Goal: Transaction & Acquisition: Subscribe to service/newsletter

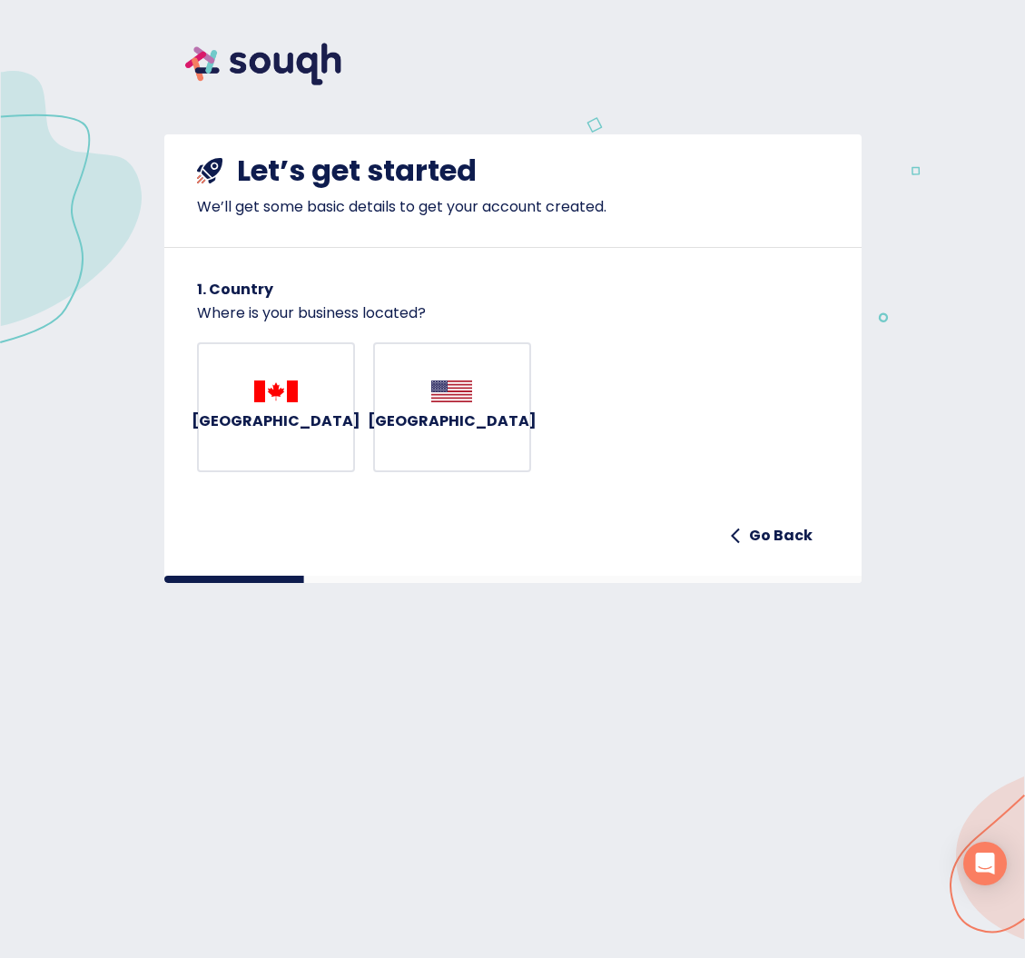
click at [271, 432] on h6 "[GEOGRAPHIC_DATA]" at bounding box center [276, 420] width 169 height 25
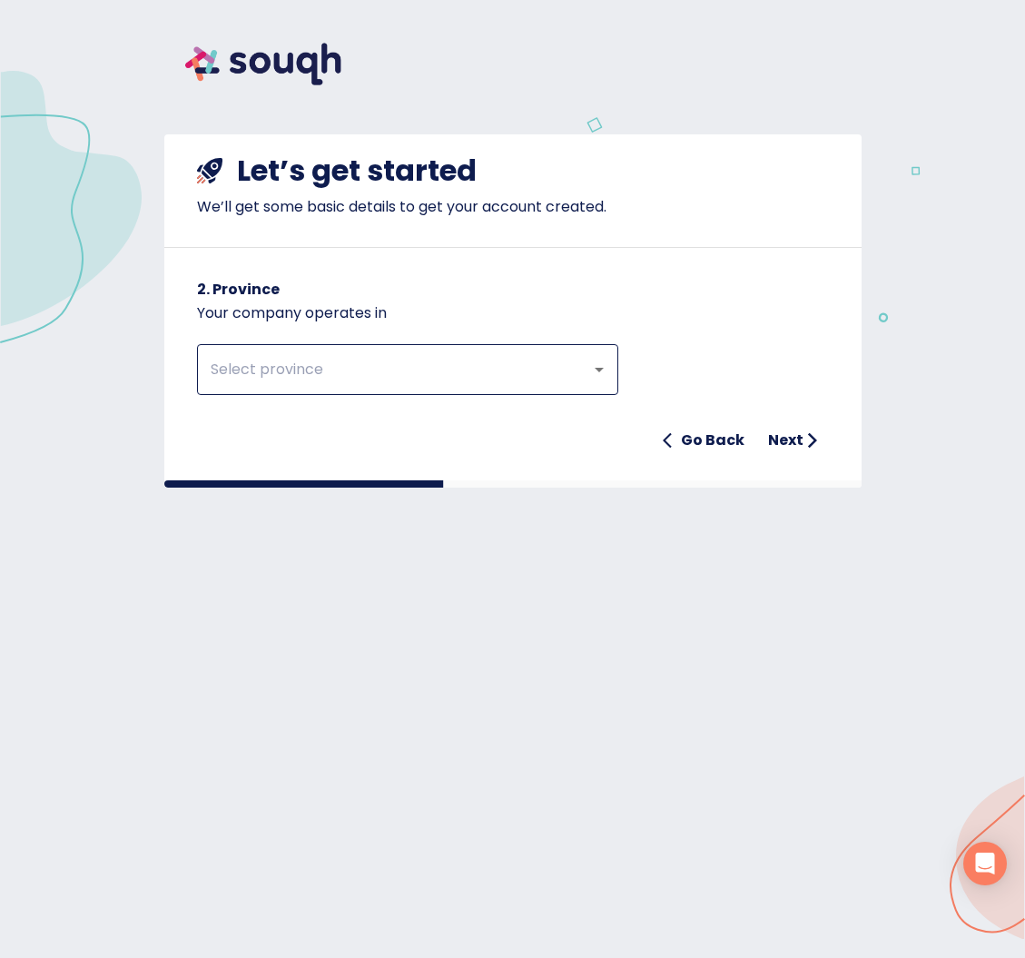
click at [486, 372] on input "text" at bounding box center [382, 369] width 354 height 34
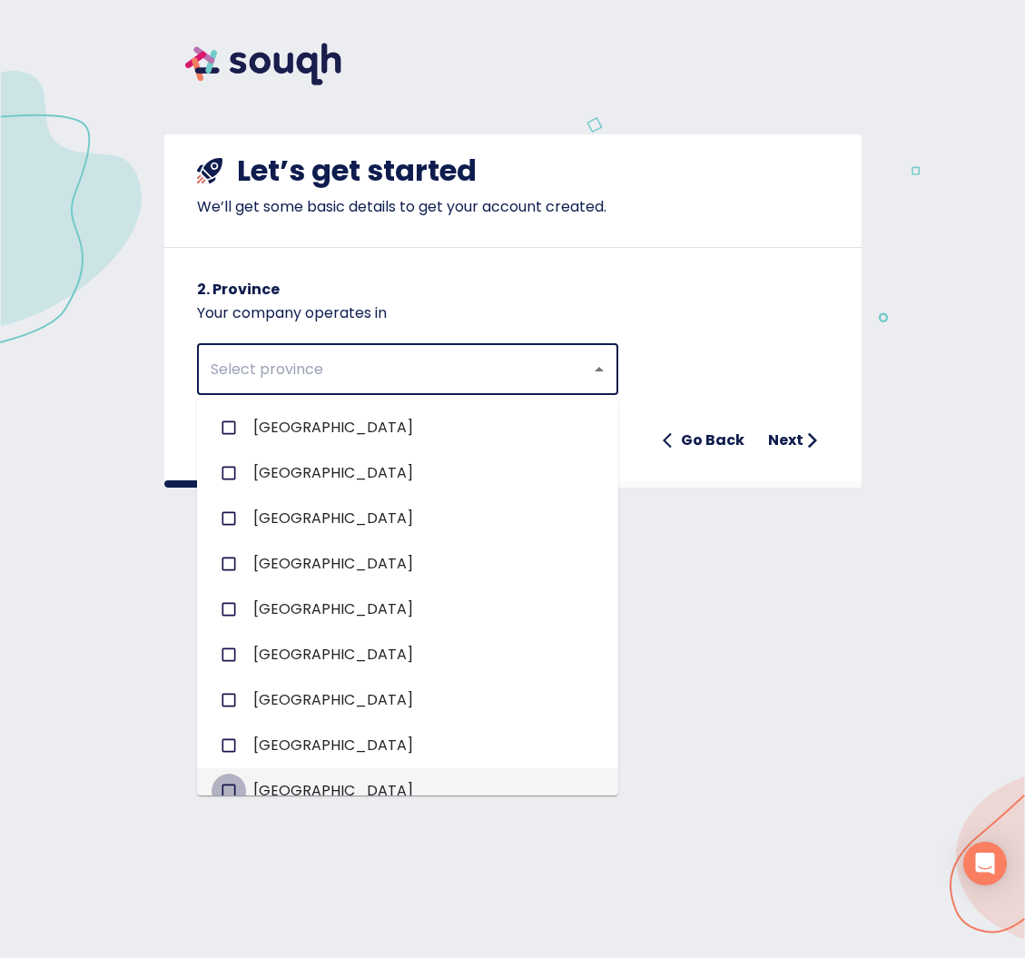
click at [231, 788] on input "checkbox" at bounding box center [228, 790] width 34 height 34
checkbox input "true"
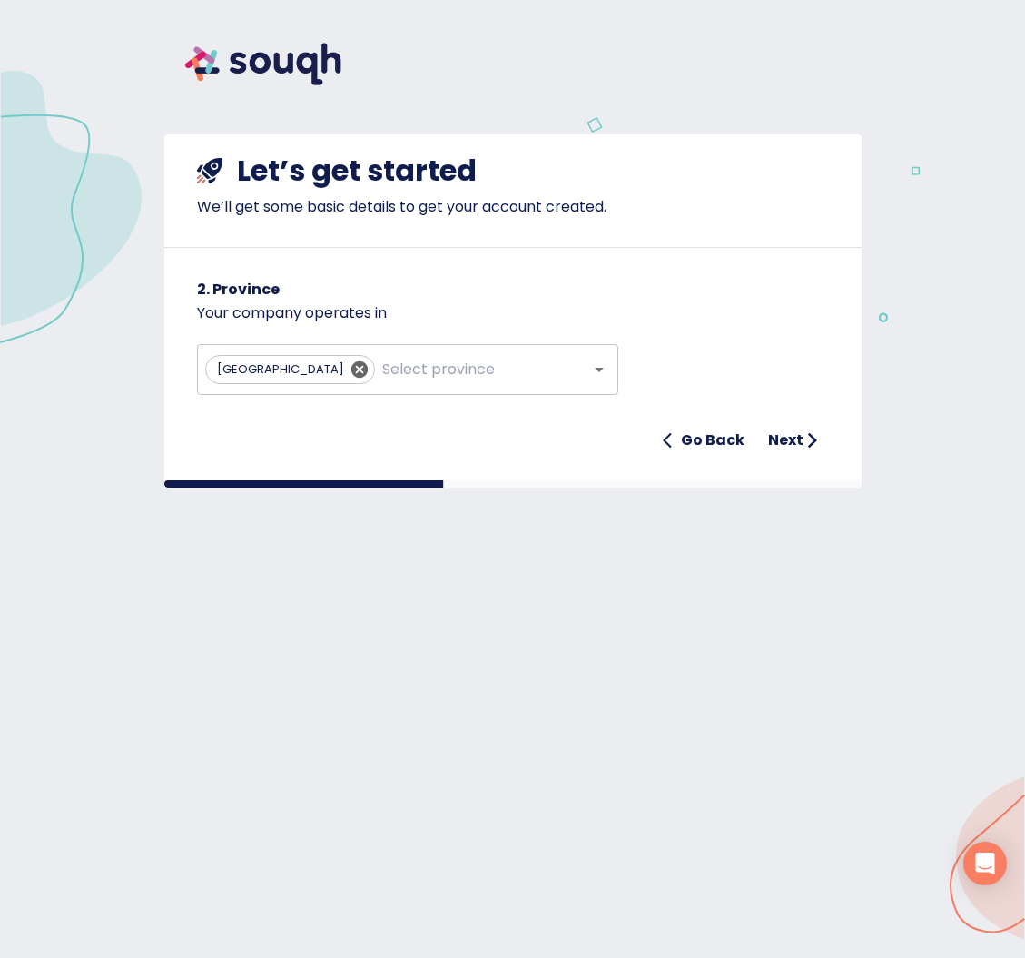
click at [746, 662] on div "Let’s get started We’ll get some basic details to get your account created. 2. …" at bounding box center [512, 489] width 1025 height 979
click at [791, 438] on h6 "Next" at bounding box center [785, 440] width 35 height 25
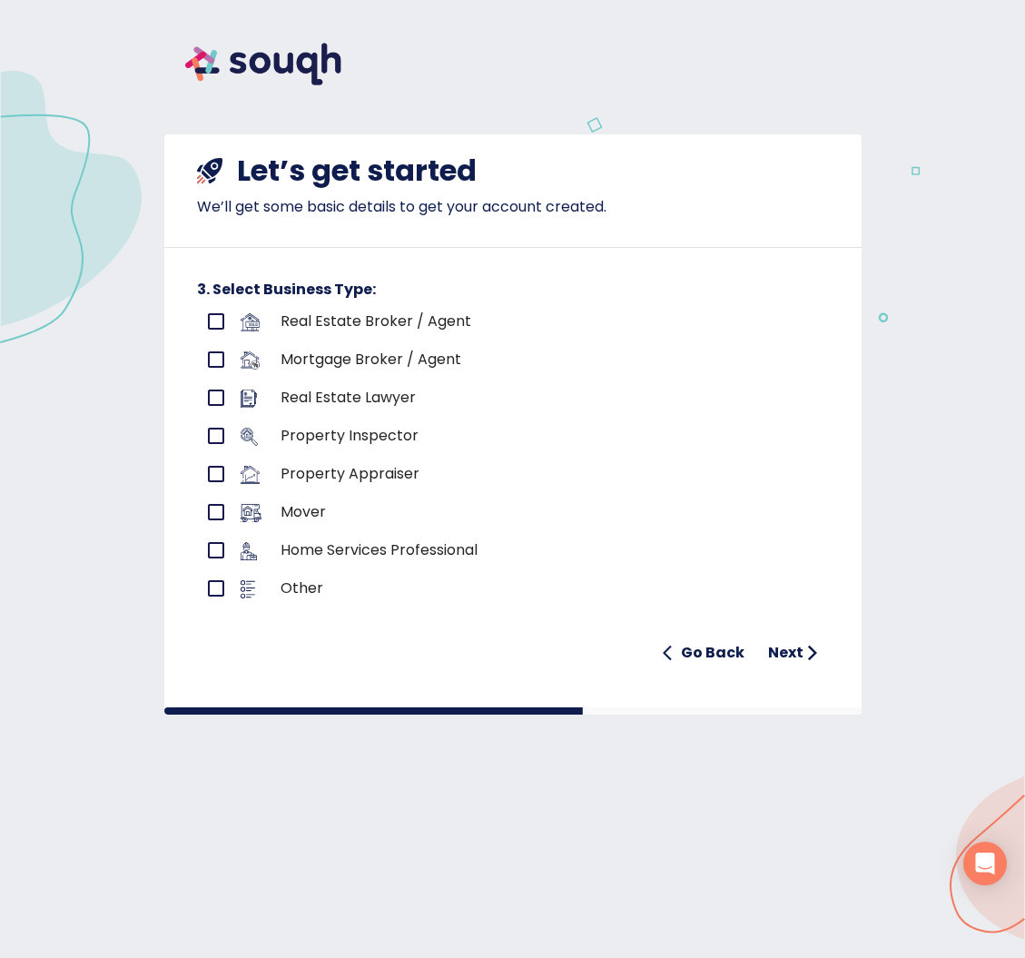
click at [224, 316] on input "primary checkbox" at bounding box center [216, 321] width 38 height 38
checkbox input "true"
click at [797, 649] on h6 "Next" at bounding box center [785, 652] width 35 height 25
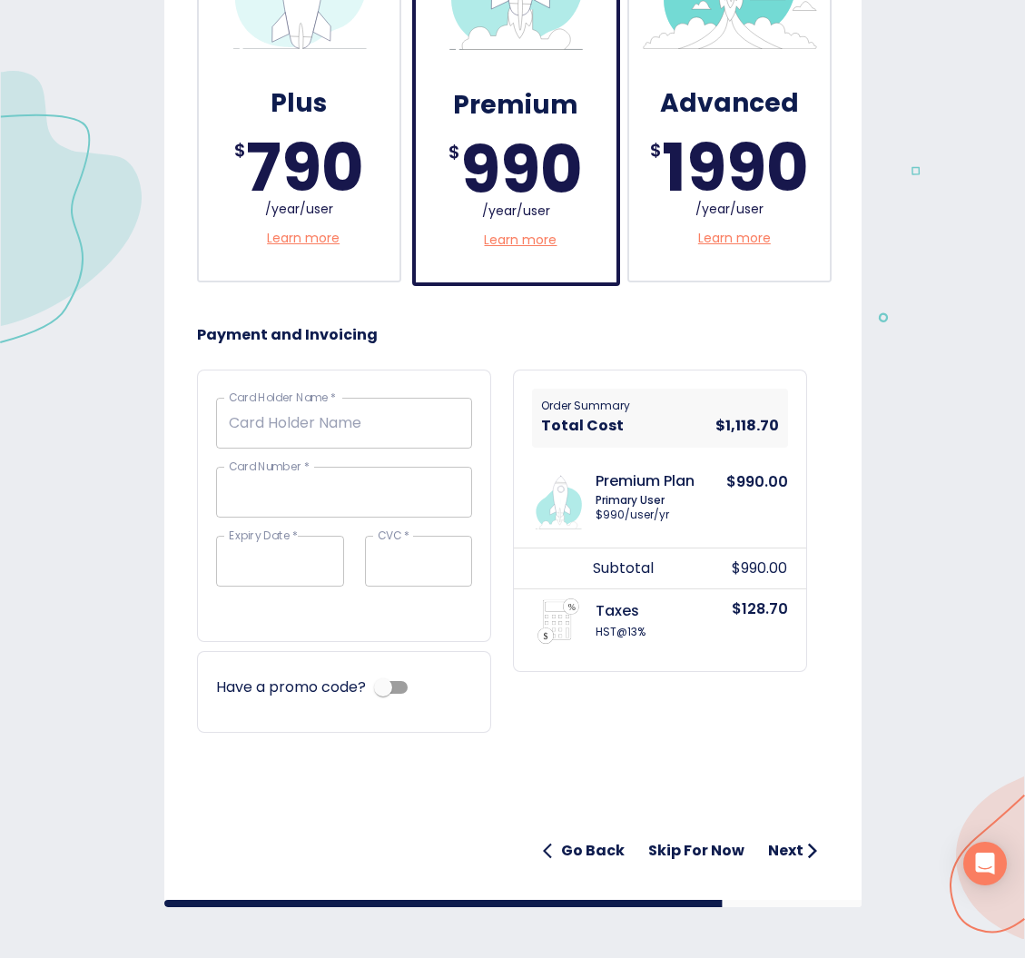
scroll to position [512, 0]
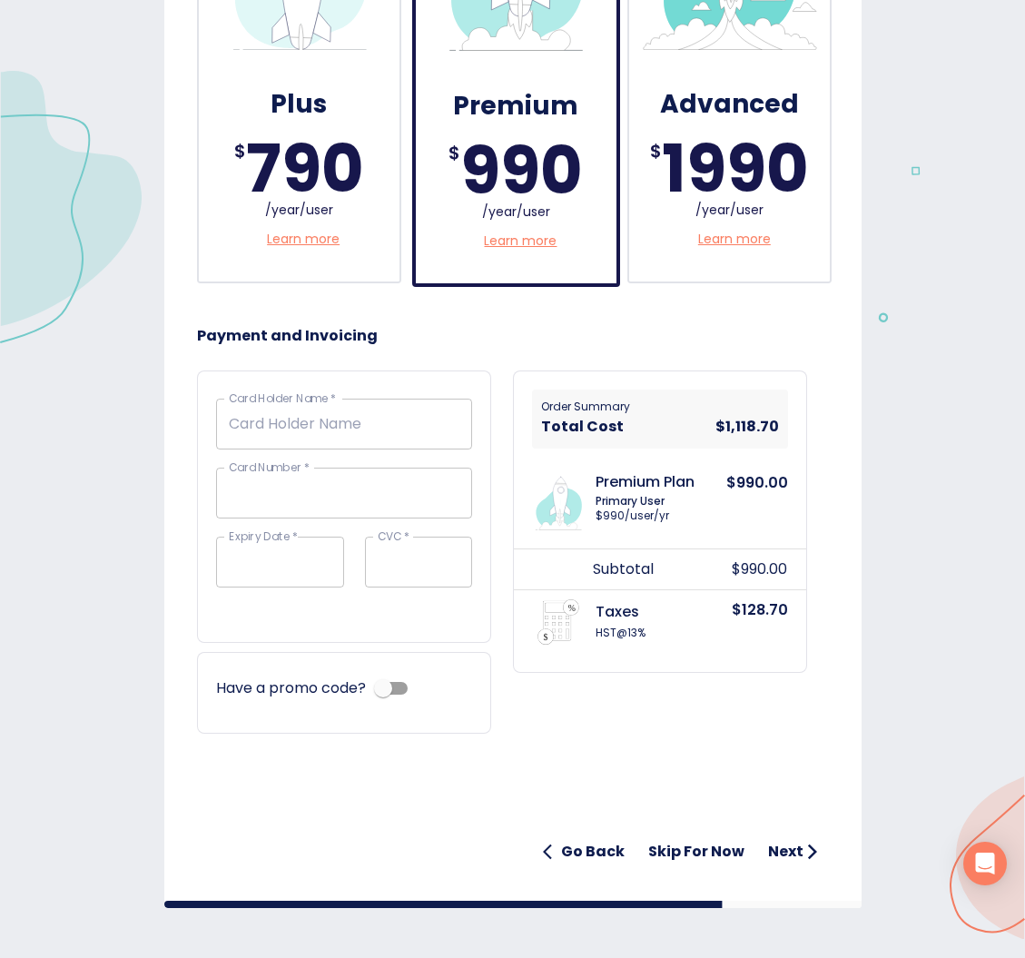
click at [712, 847] on h6 "Skip for now" at bounding box center [696, 851] width 96 height 25
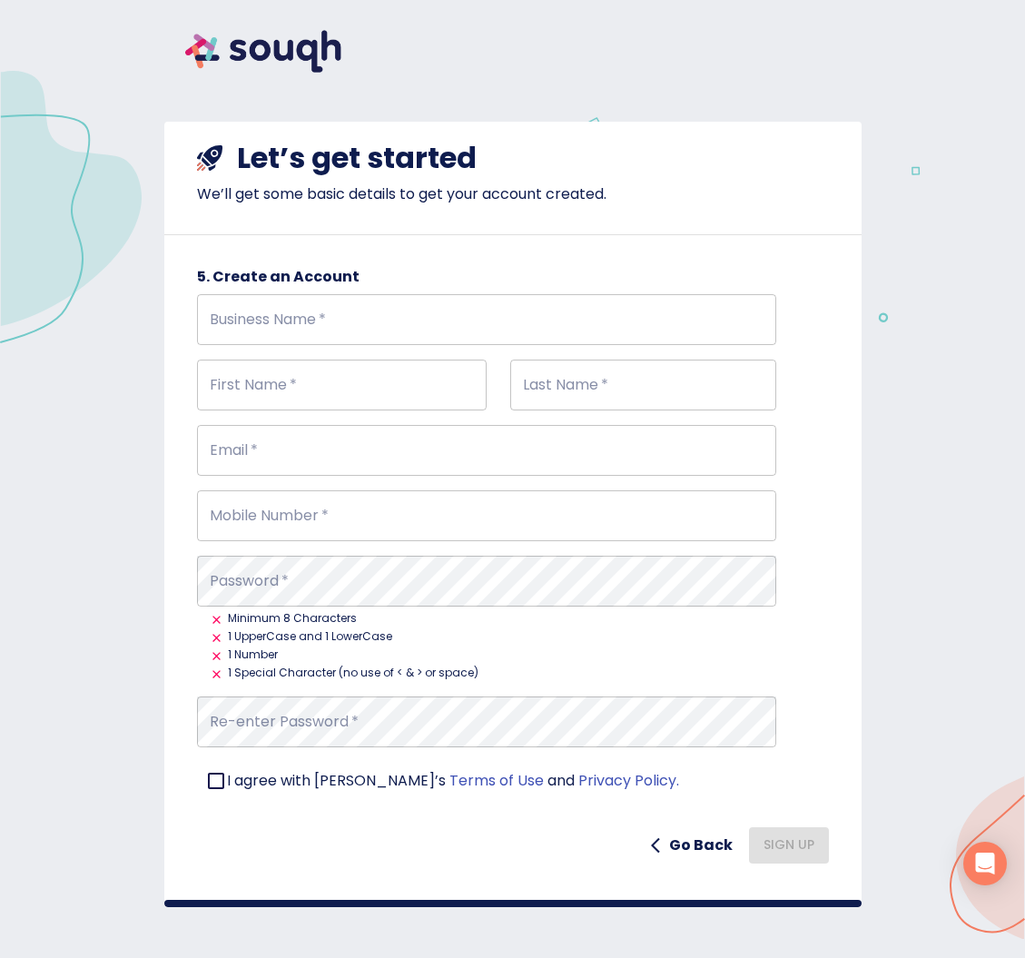
scroll to position [9, 0]
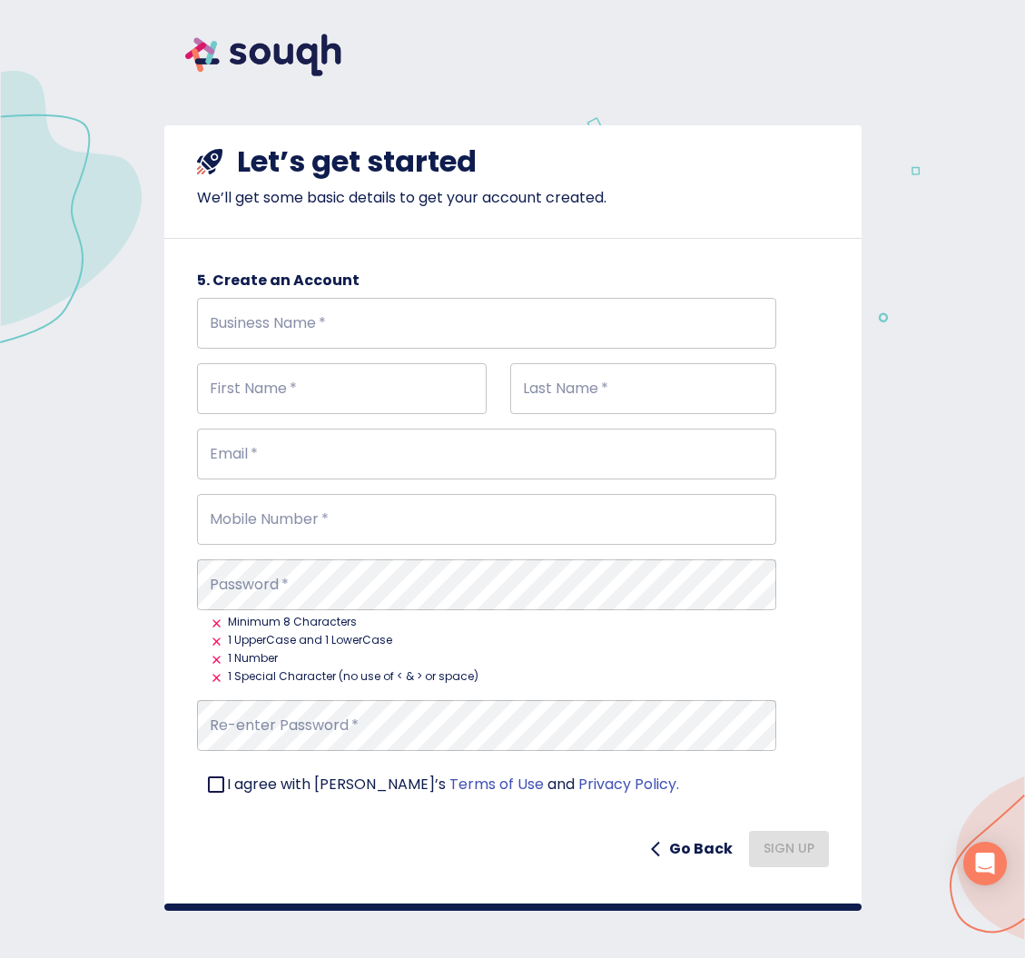
click at [706, 844] on h6 "Go Back" at bounding box center [701, 848] width 64 height 25
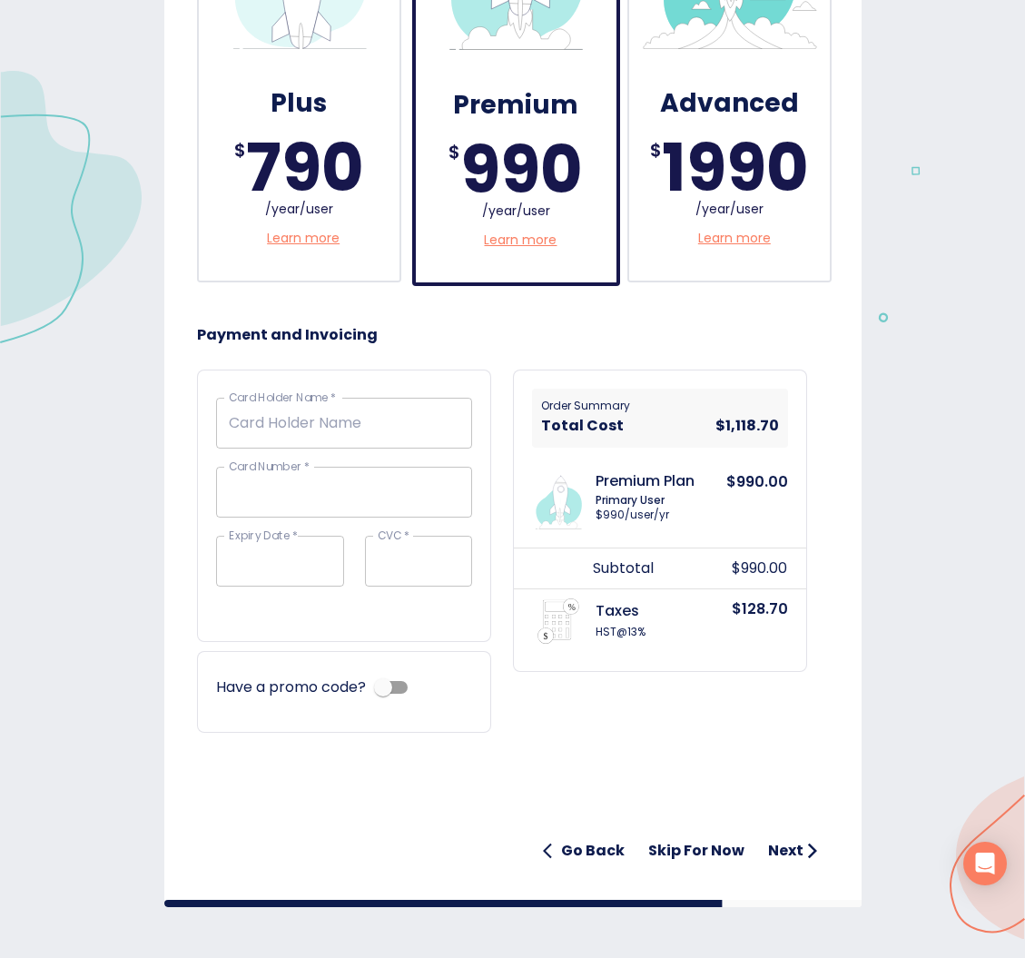
scroll to position [512, 0]
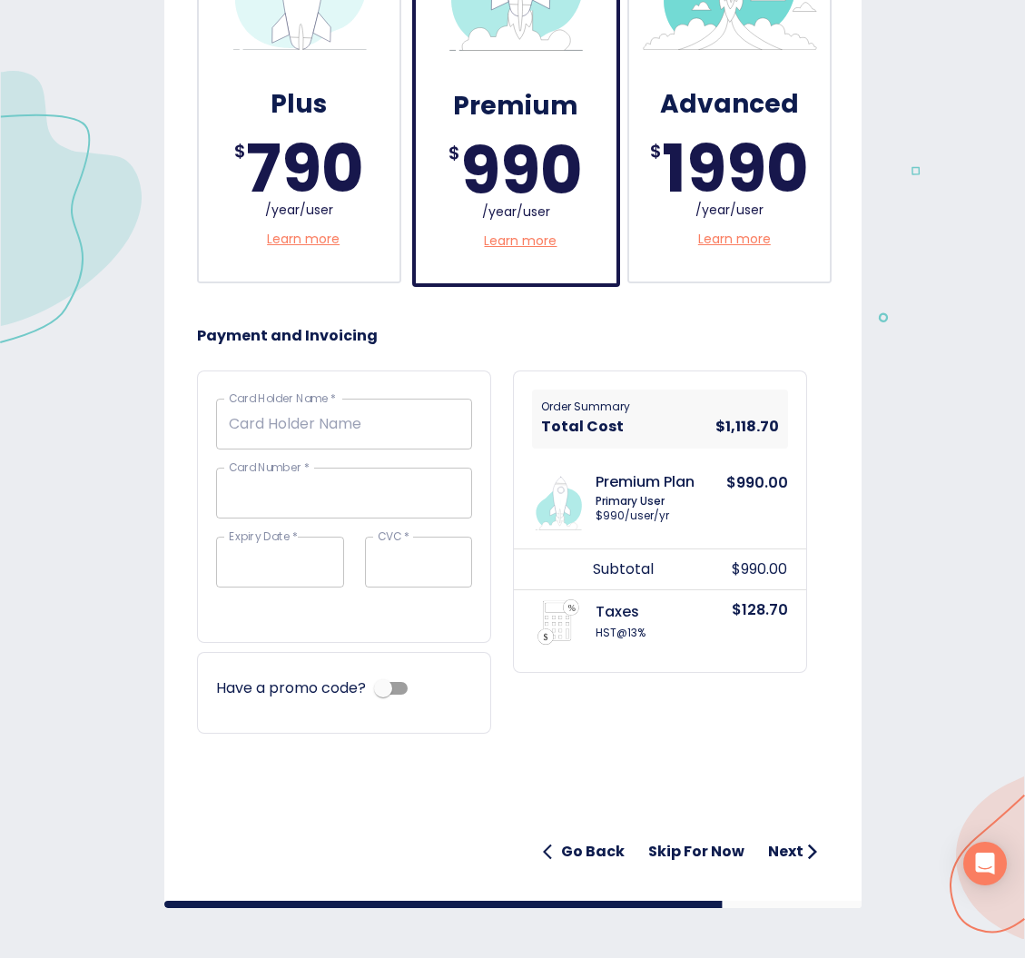
click at [280, 169] on div "790" at bounding box center [305, 169] width 118 height 0
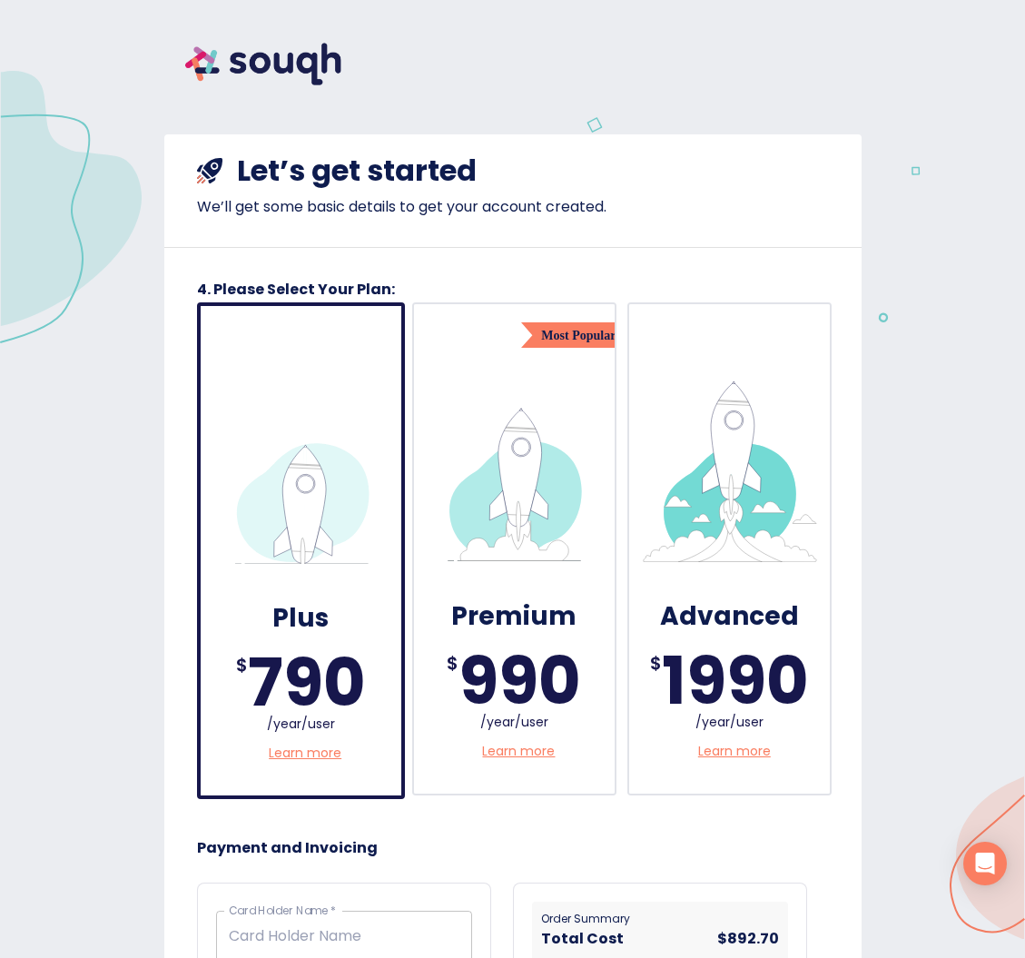
scroll to position [0, 0]
click at [316, 750] on p "Learn more" at bounding box center [305, 752] width 73 height 19
click at [223, 61] on img at bounding box center [263, 64] width 198 height 84
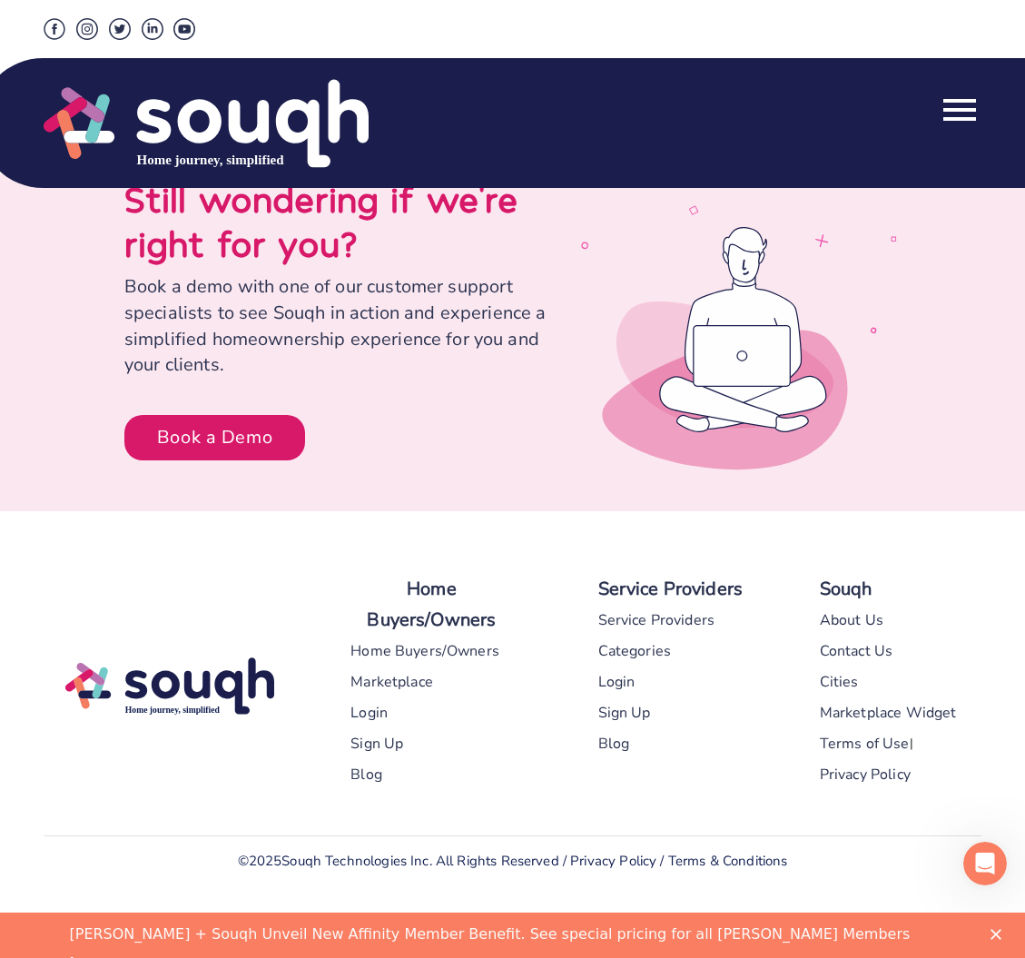
scroll to position [8187, 0]
click at [414, 677] on div "Marketplace" at bounding box center [391, 681] width 83 height 31
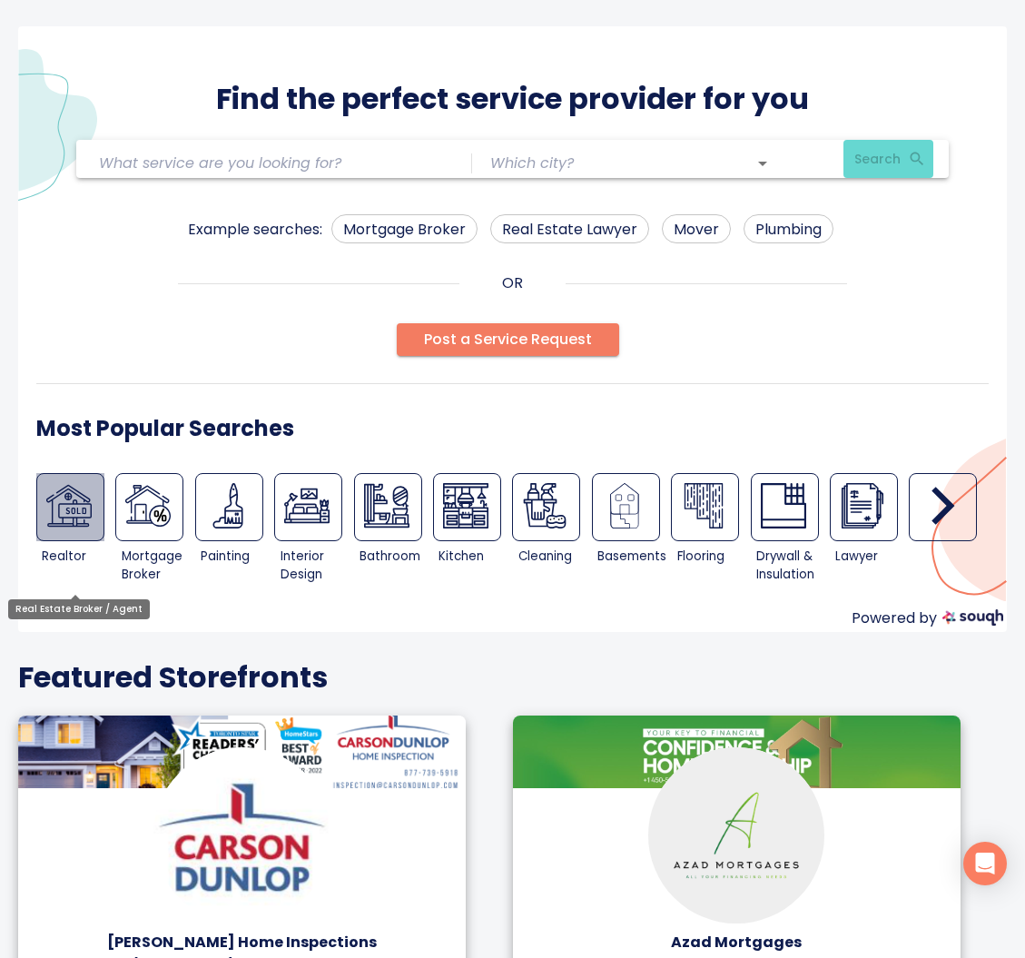
scroll to position [7, 1]
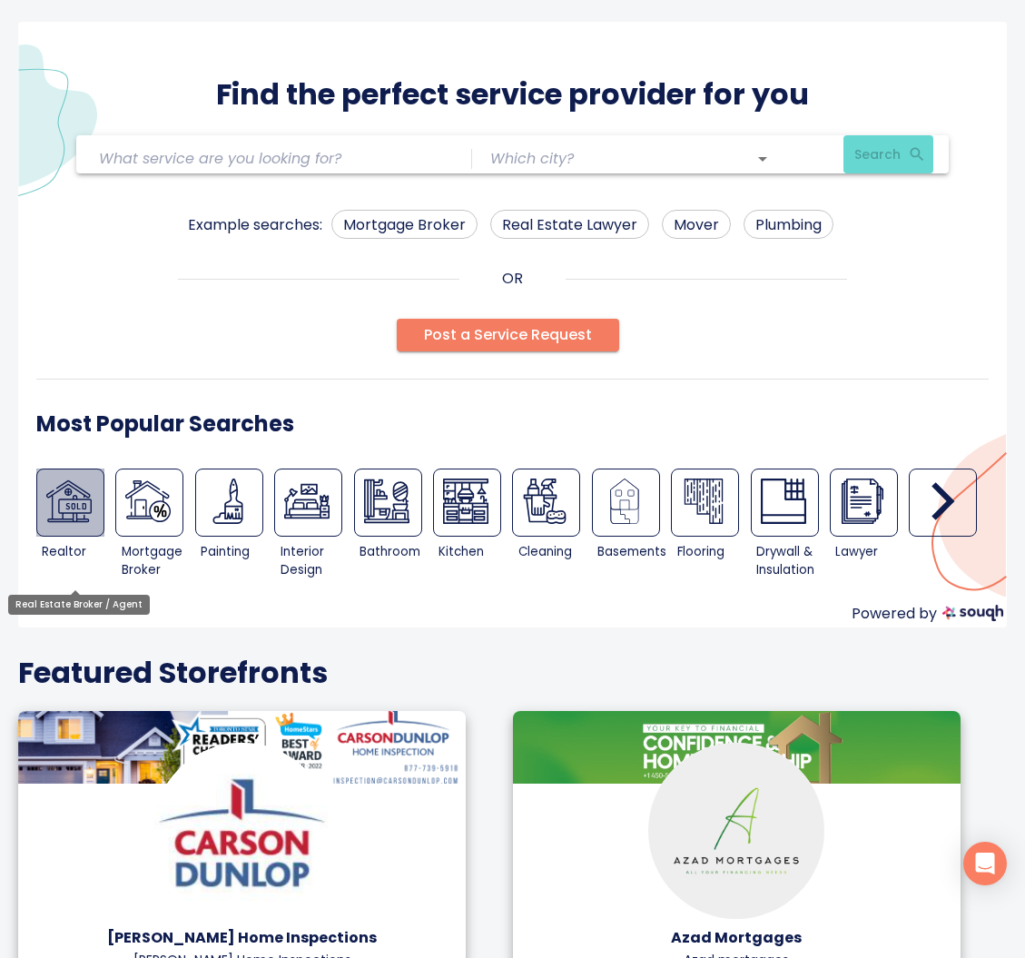
click at [68, 529] on div at bounding box center [70, 502] width 68 height 68
type input "Real Estate Broker / Agent"
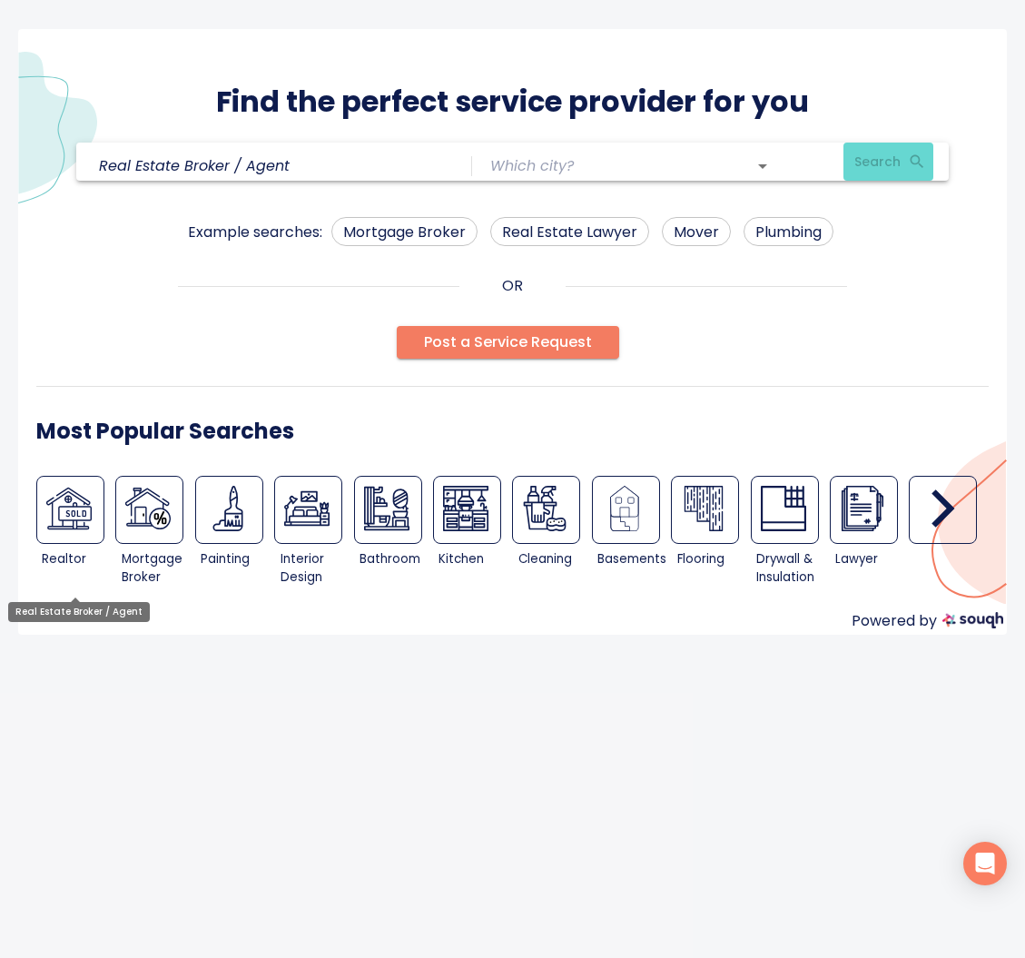
scroll to position [0, 0]
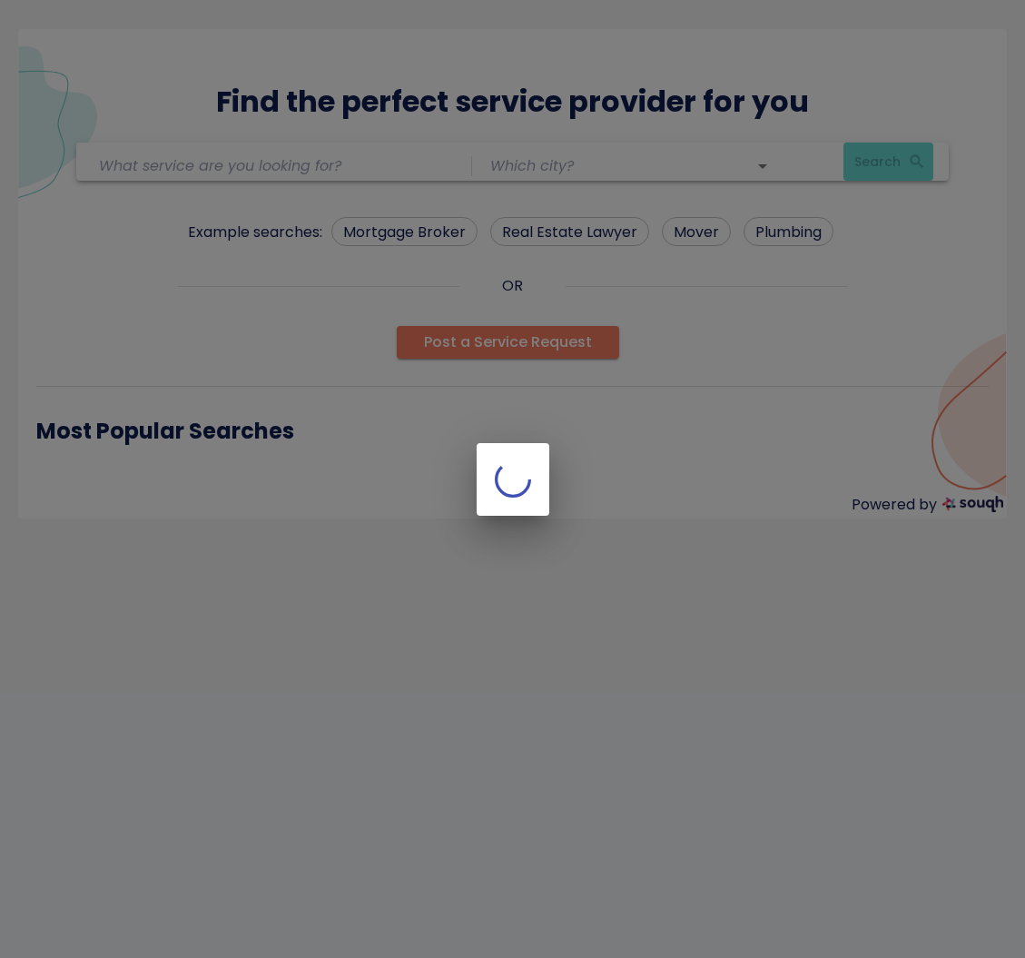
type input "Real Estate Broker / Agent"
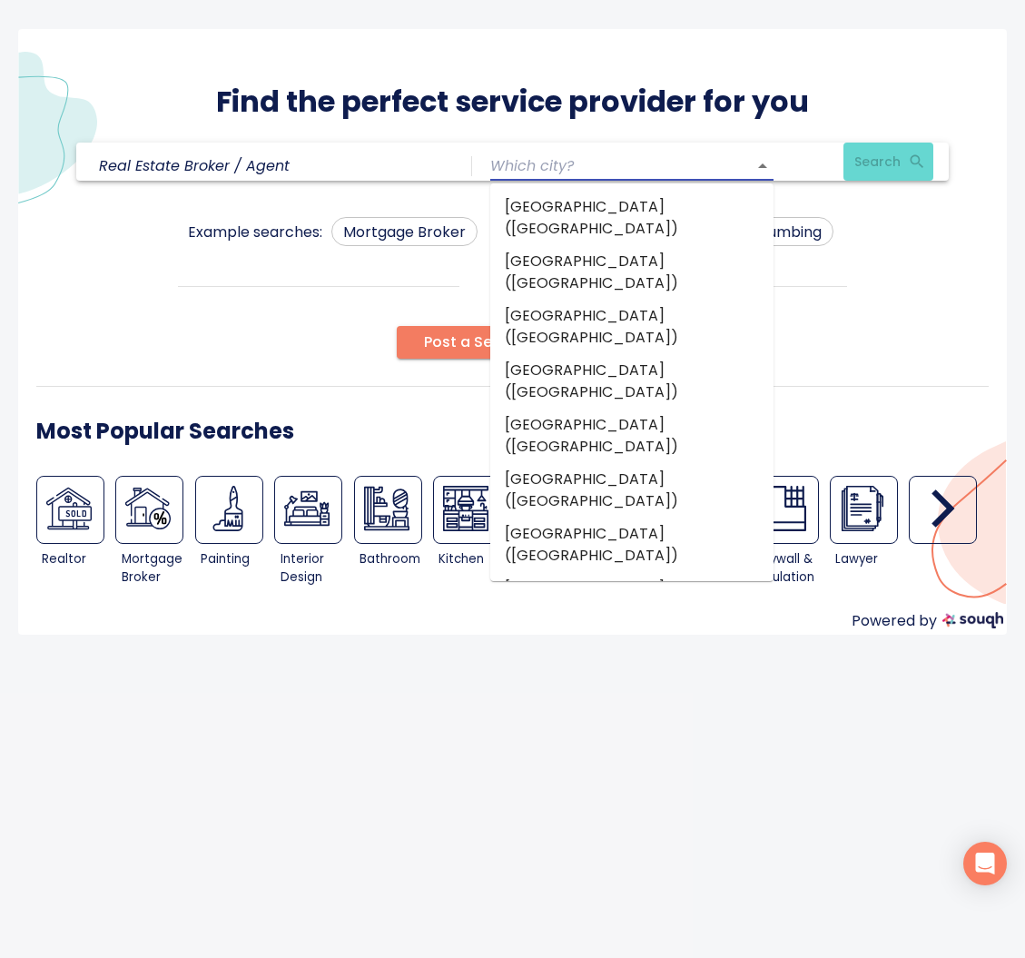
click at [650, 165] on input "text" at bounding box center [606, 166] width 232 height 28
click at [617, 208] on li "toronto (Ontario)" at bounding box center [631, 218] width 283 height 54
type input "toronto (Ontario)"
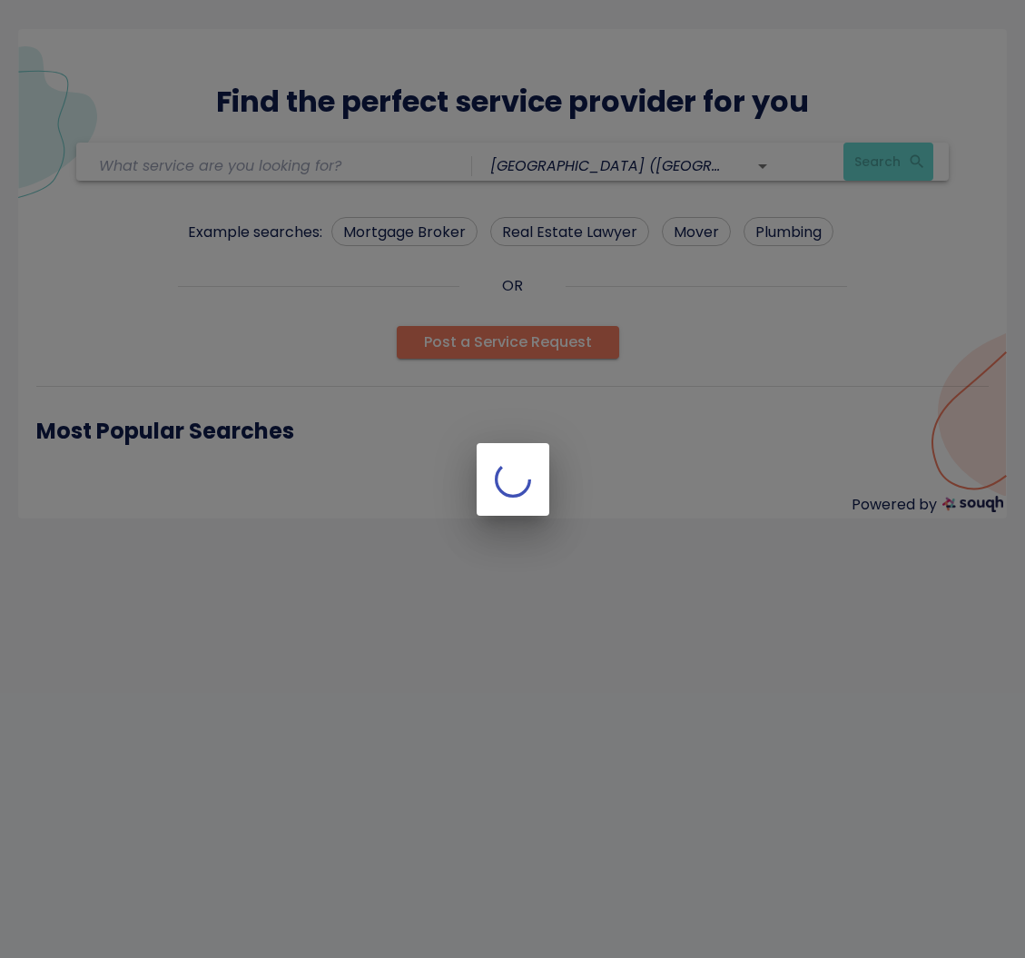
type input "Real Estate Broker / Agent"
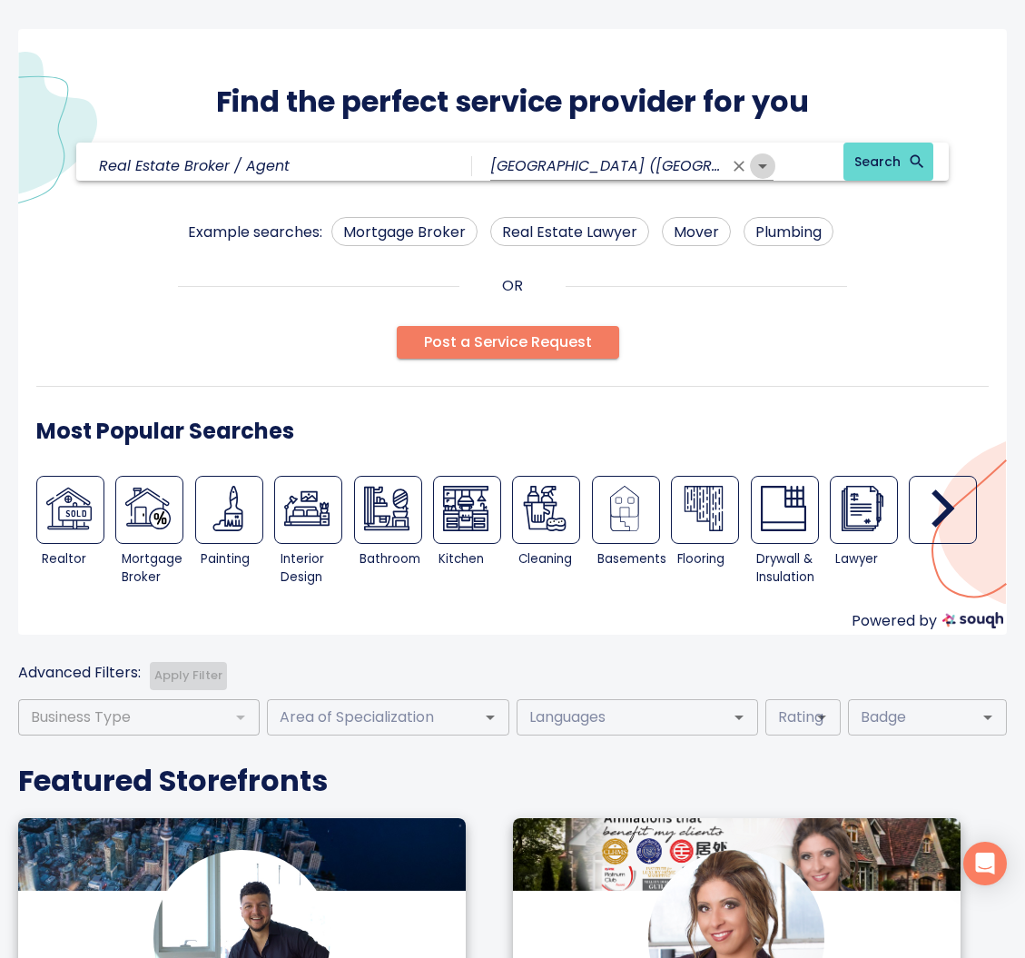
click at [769, 160] on icon "Open" at bounding box center [763, 166] width 22 height 22
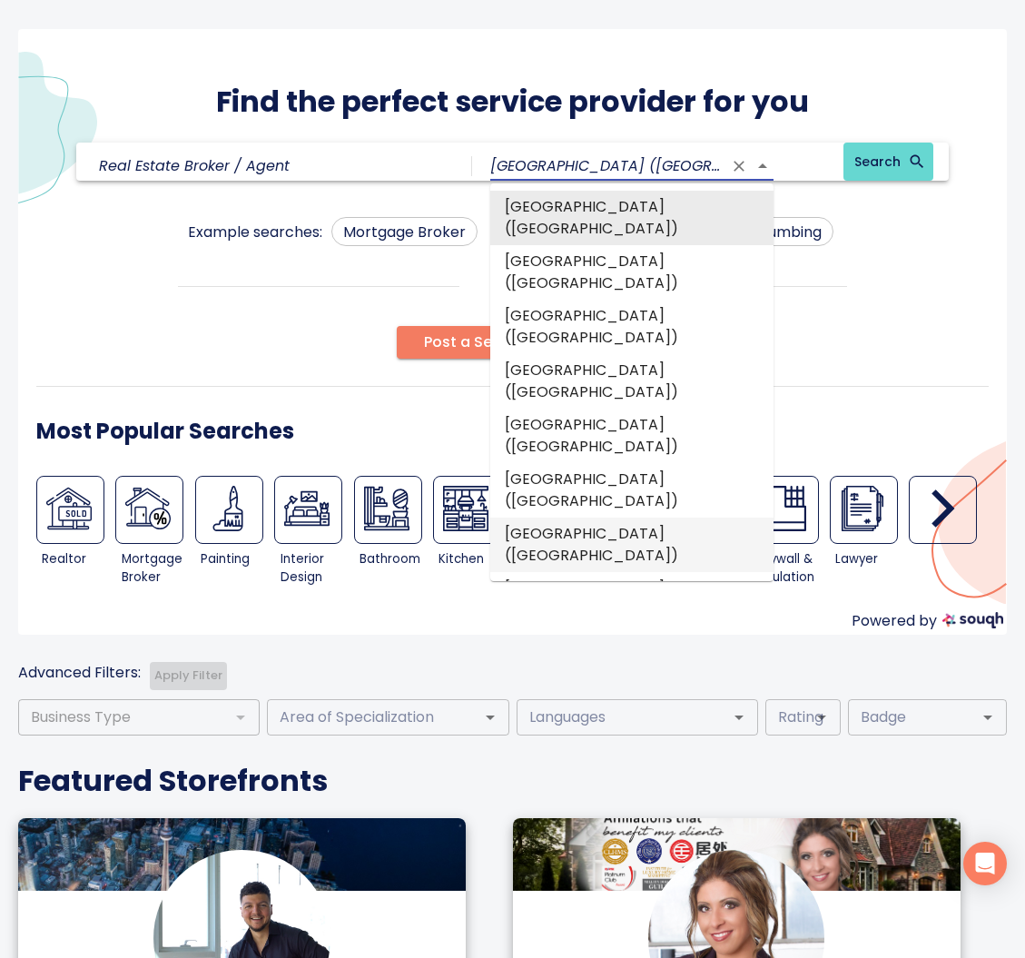
click at [583, 517] on li "[GEOGRAPHIC_DATA] ([GEOGRAPHIC_DATA])" at bounding box center [631, 544] width 283 height 54
type input "[GEOGRAPHIC_DATA] ([GEOGRAPHIC_DATA])"
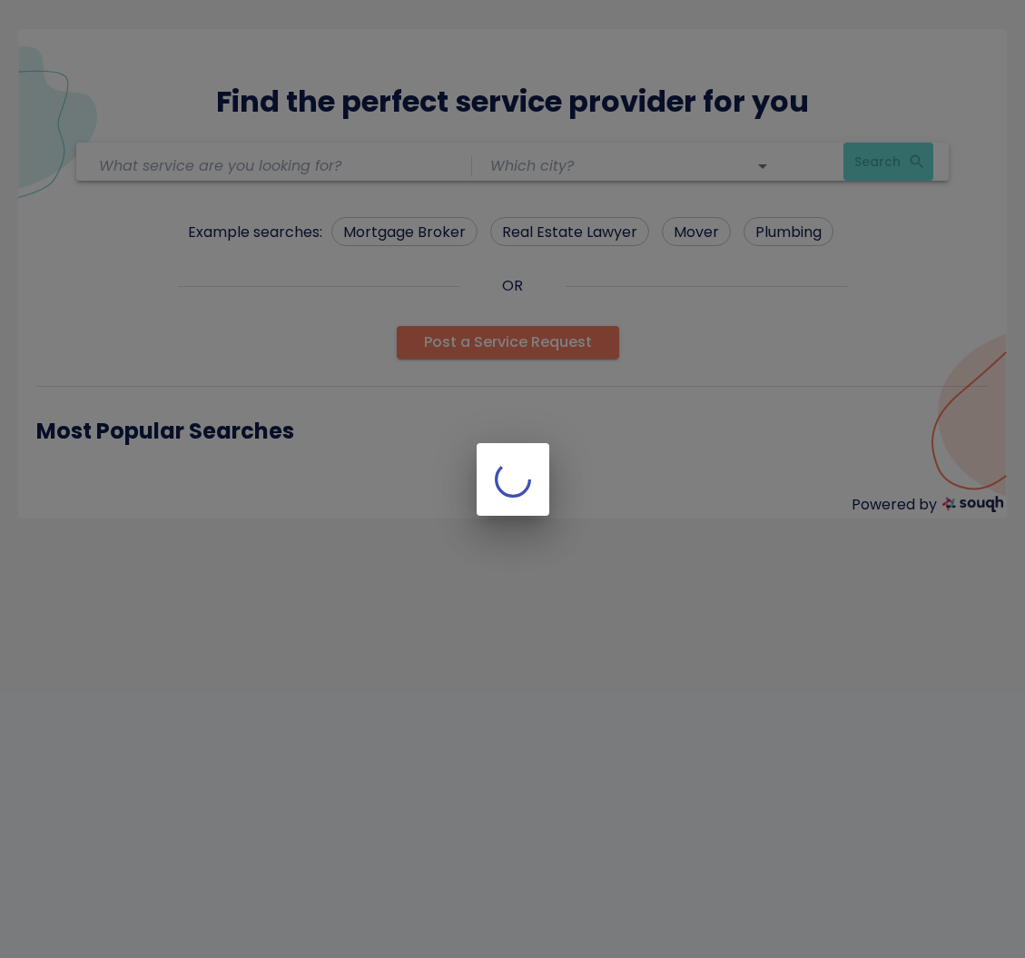
type input "[GEOGRAPHIC_DATA] ([GEOGRAPHIC_DATA])"
type input "Real Estate Broker / Agent"
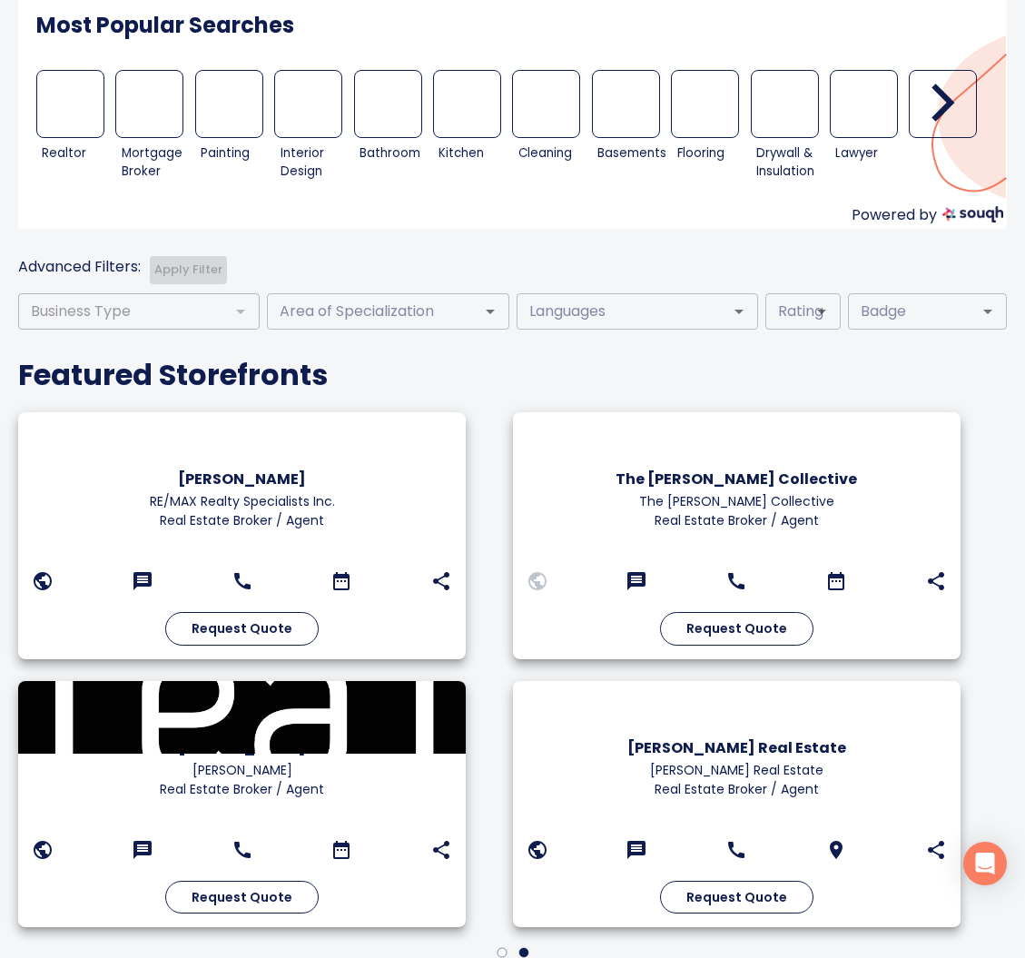
scroll to position [400, 0]
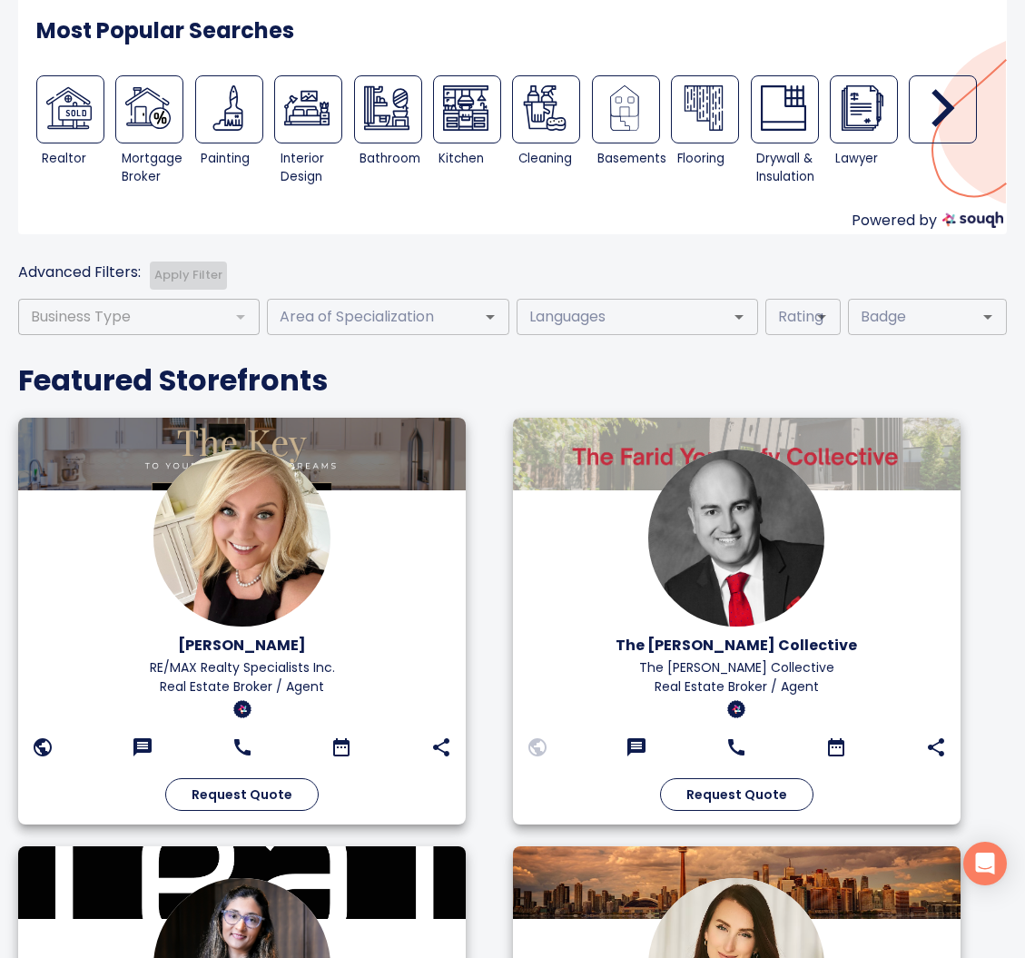
click at [953, 322] on div at bounding box center [974, 316] width 47 height 25
click at [987, 315] on icon "Open" at bounding box center [987, 317] width 9 height 5
click at [744, 362] on h4 "Featured Storefronts" at bounding box center [512, 380] width 988 height 36
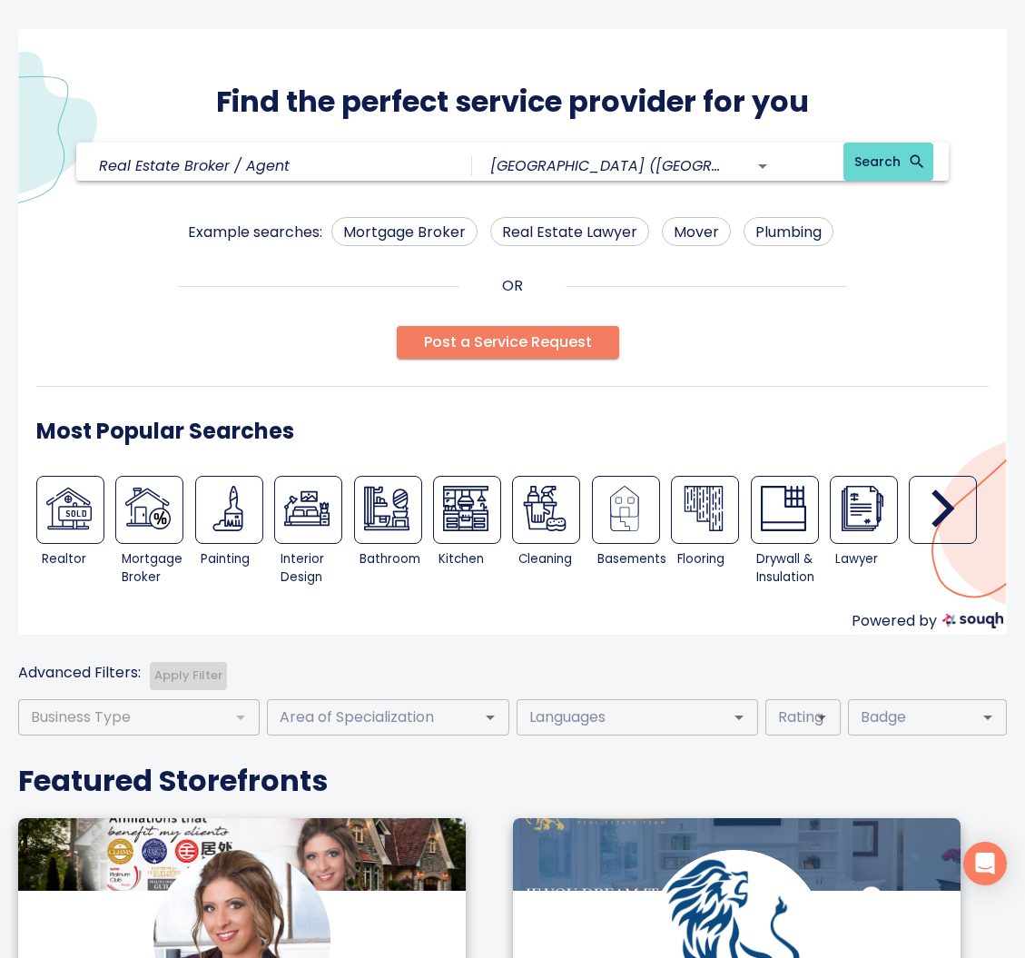
scroll to position [0, 0]
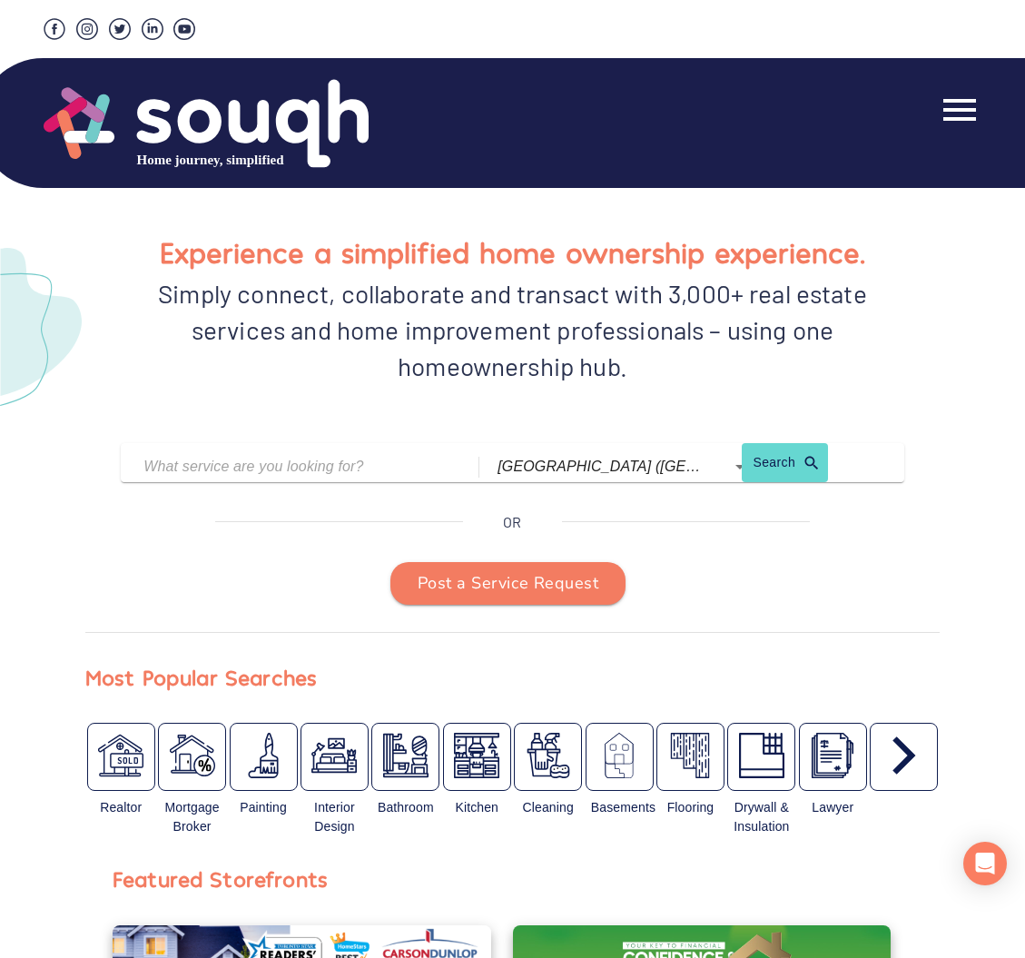
click at [967, 113] on icon at bounding box center [960, 110] width 44 height 44
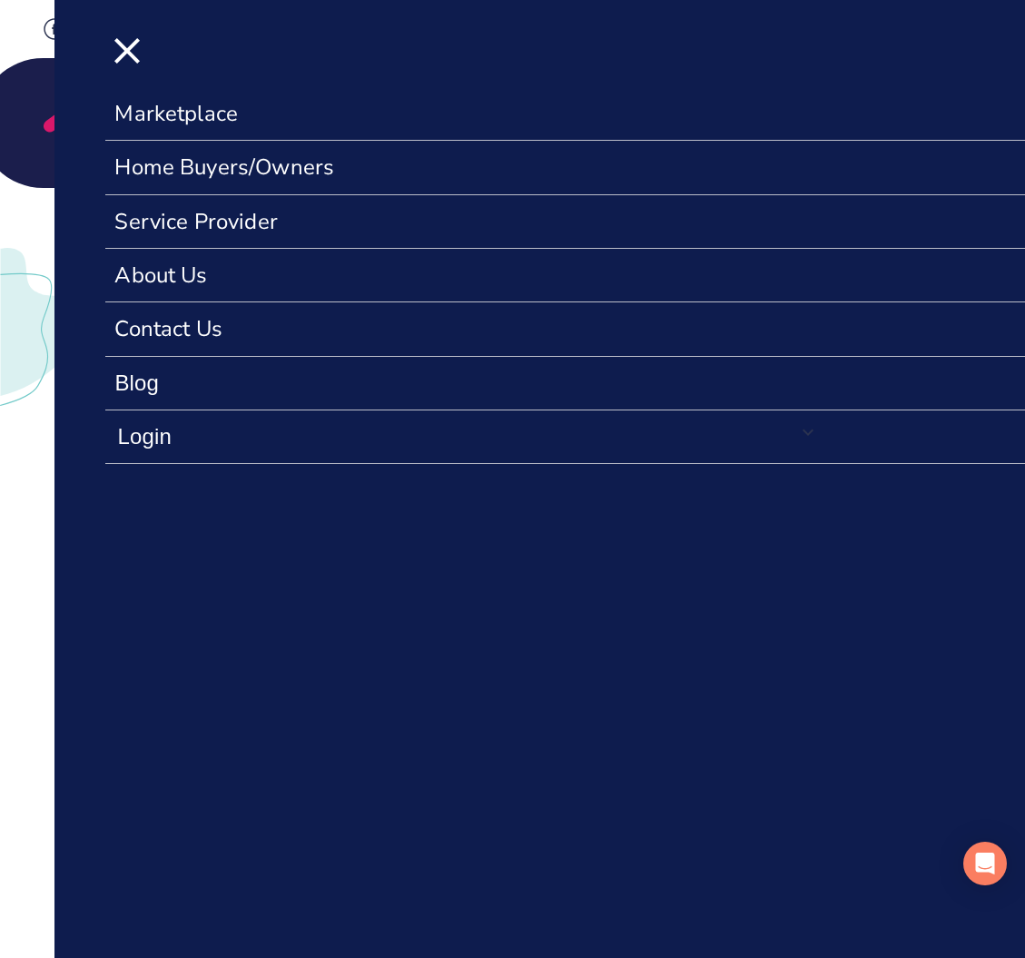
click at [157, 428] on div "Login" at bounding box center [457, 436] width 680 height 31
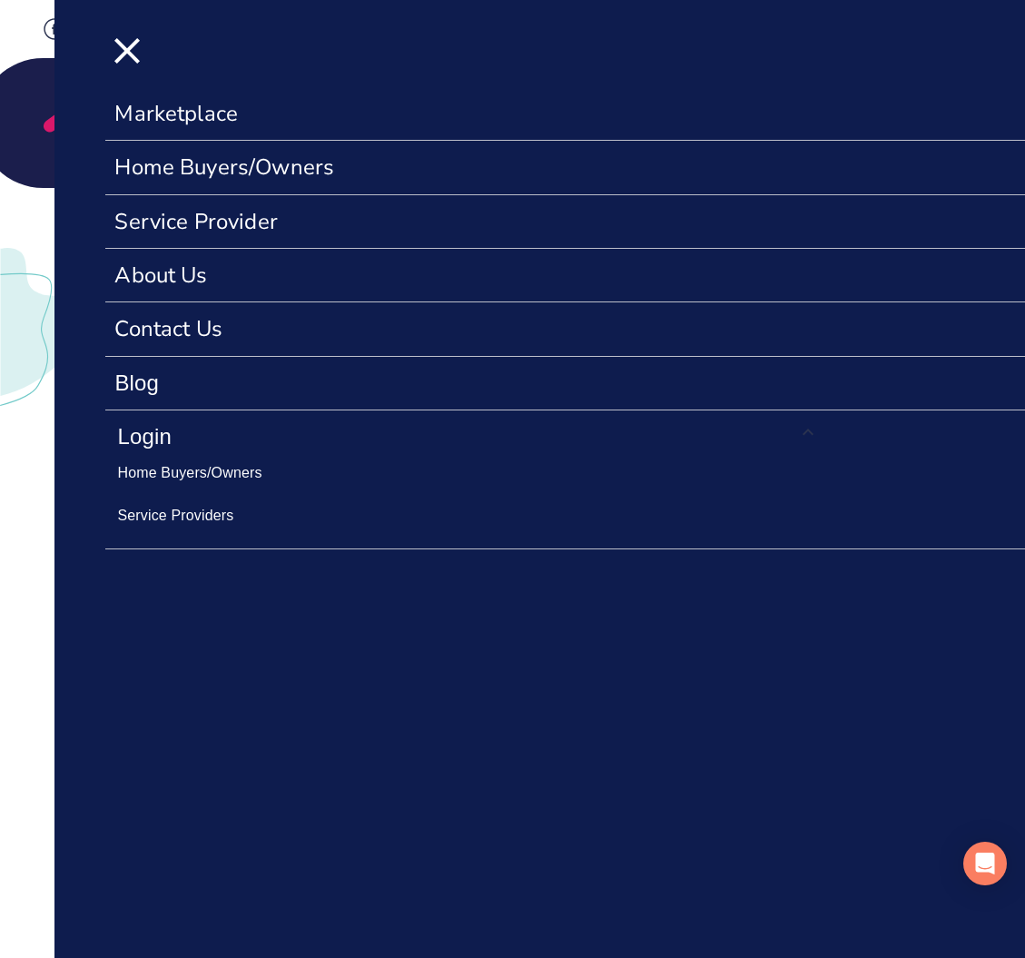
click at [216, 510] on link "Service Providers" at bounding box center [175, 516] width 116 height 21
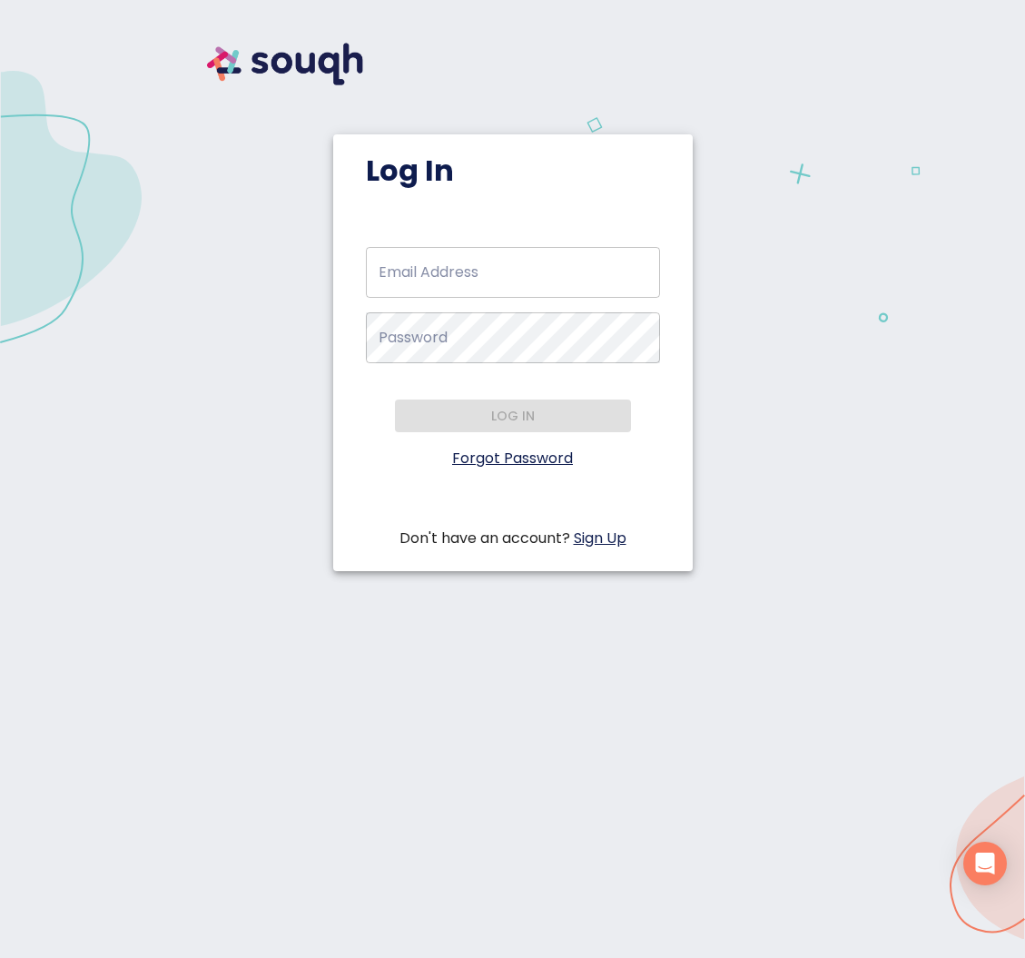
click at [608, 533] on link "Sign Up" at bounding box center [600, 537] width 53 height 21
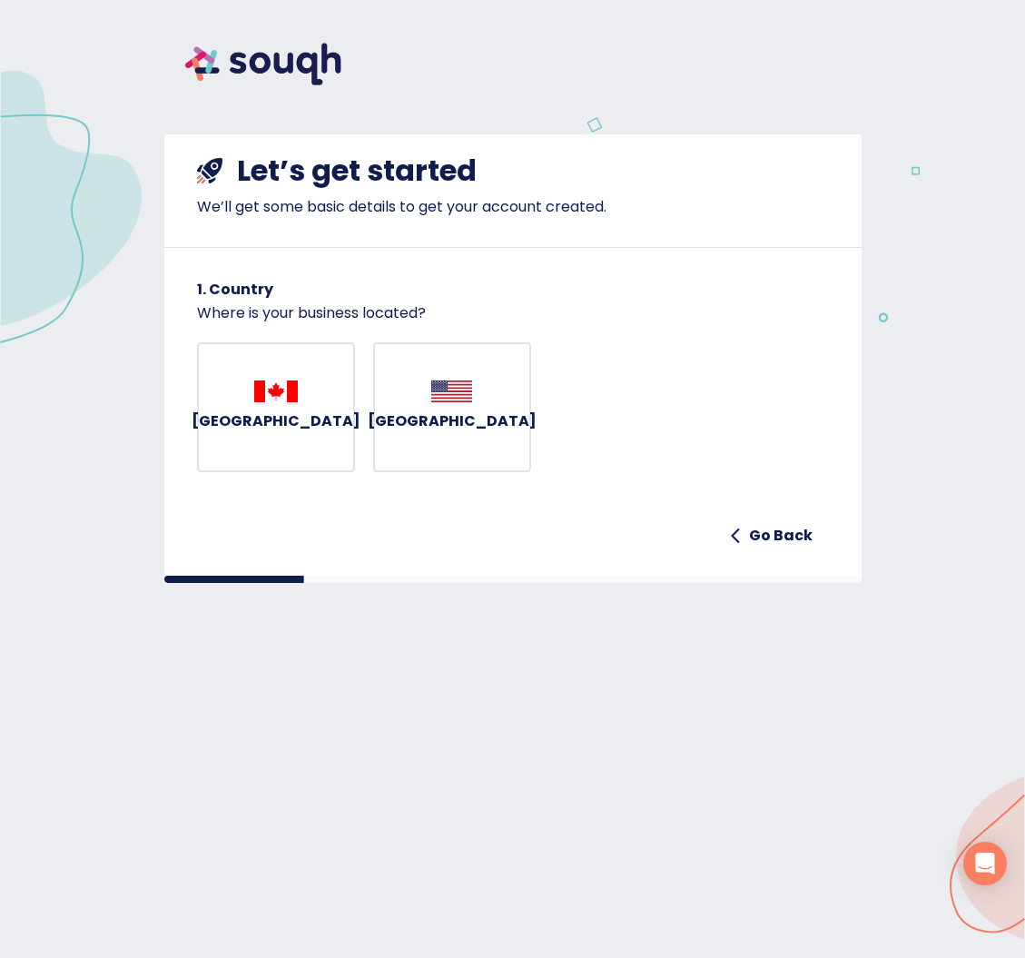
click at [245, 425] on h6 "[GEOGRAPHIC_DATA]" at bounding box center [276, 420] width 169 height 25
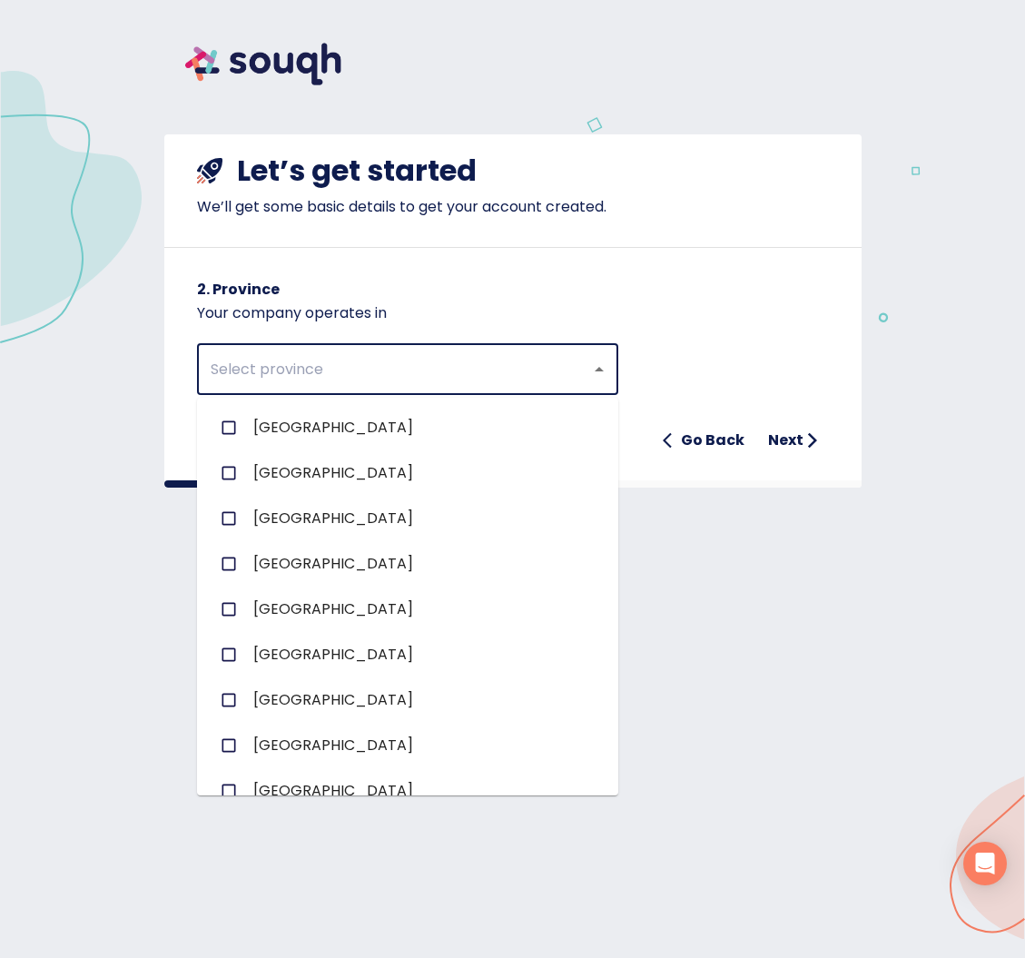
click at [430, 379] on input "text" at bounding box center [382, 369] width 354 height 34
drag, startPoint x: 232, startPoint y: 785, endPoint x: 319, endPoint y: 731, distance: 102.0
click at [235, 783] on input "checkbox" at bounding box center [228, 790] width 34 height 34
checkbox input "true"
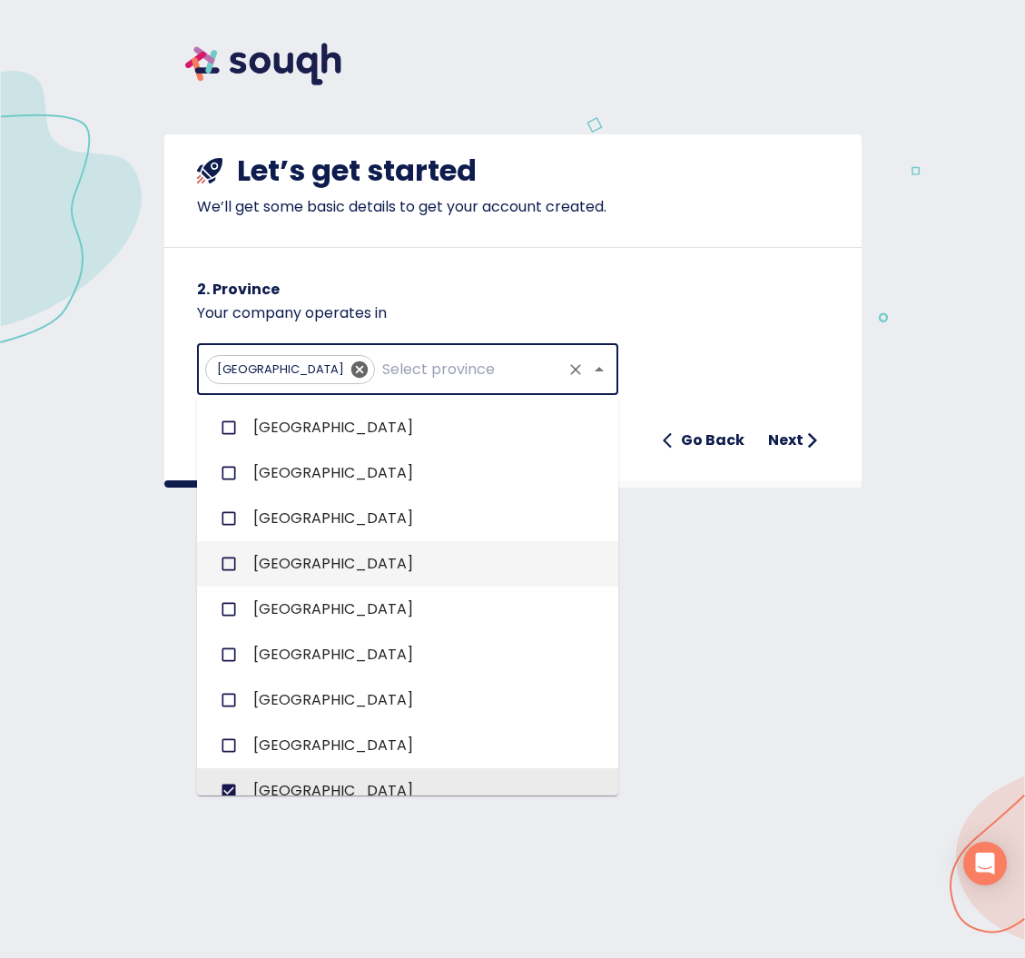
click at [792, 439] on h6 "Next" at bounding box center [785, 440] width 35 height 25
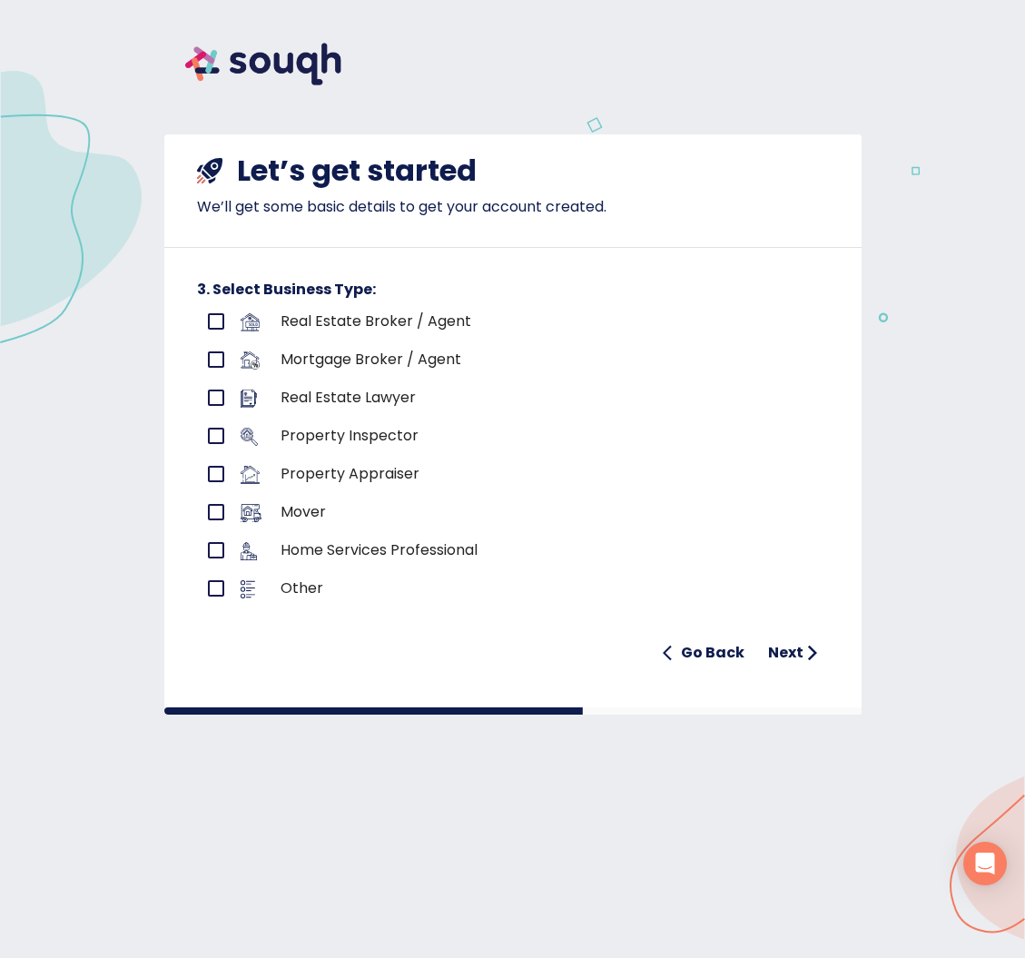
click at [221, 319] on input "primary checkbox" at bounding box center [216, 321] width 38 height 38
checkbox input "true"
click at [793, 651] on h6 "Next" at bounding box center [785, 652] width 35 height 25
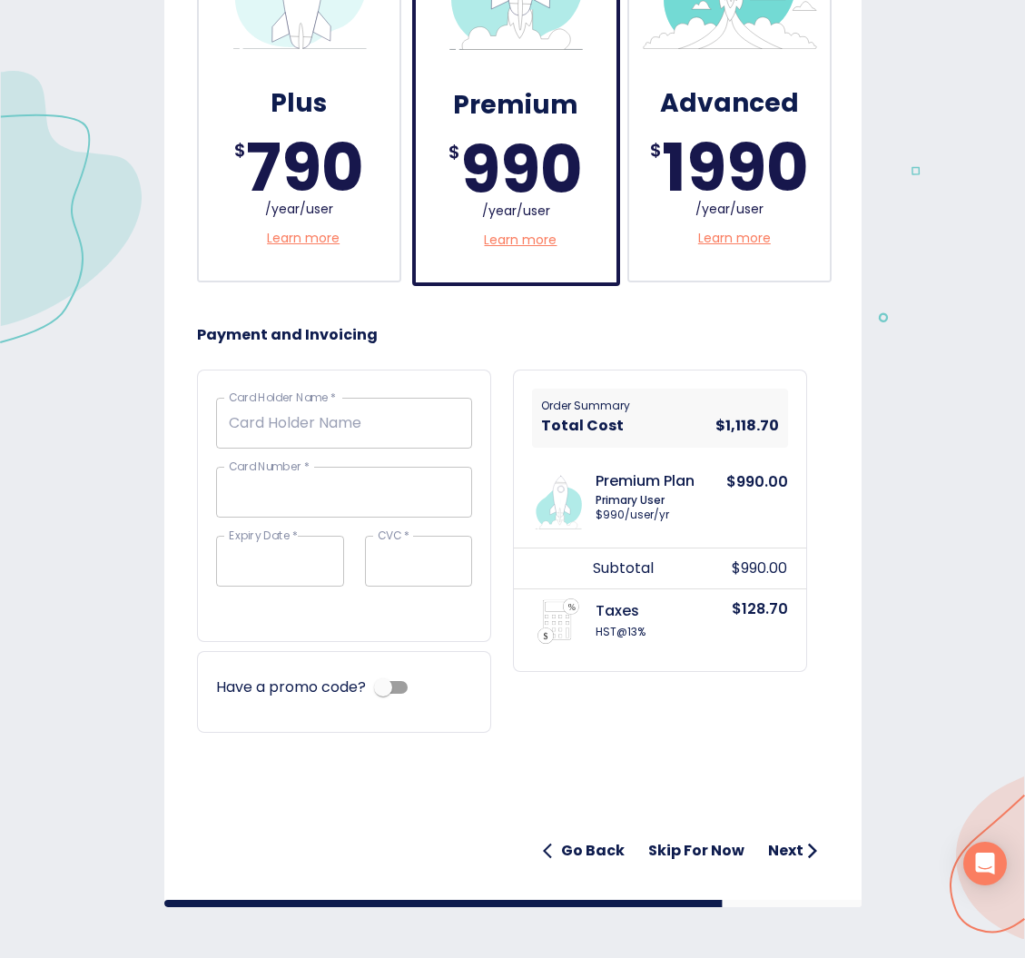
scroll to position [512, 0]
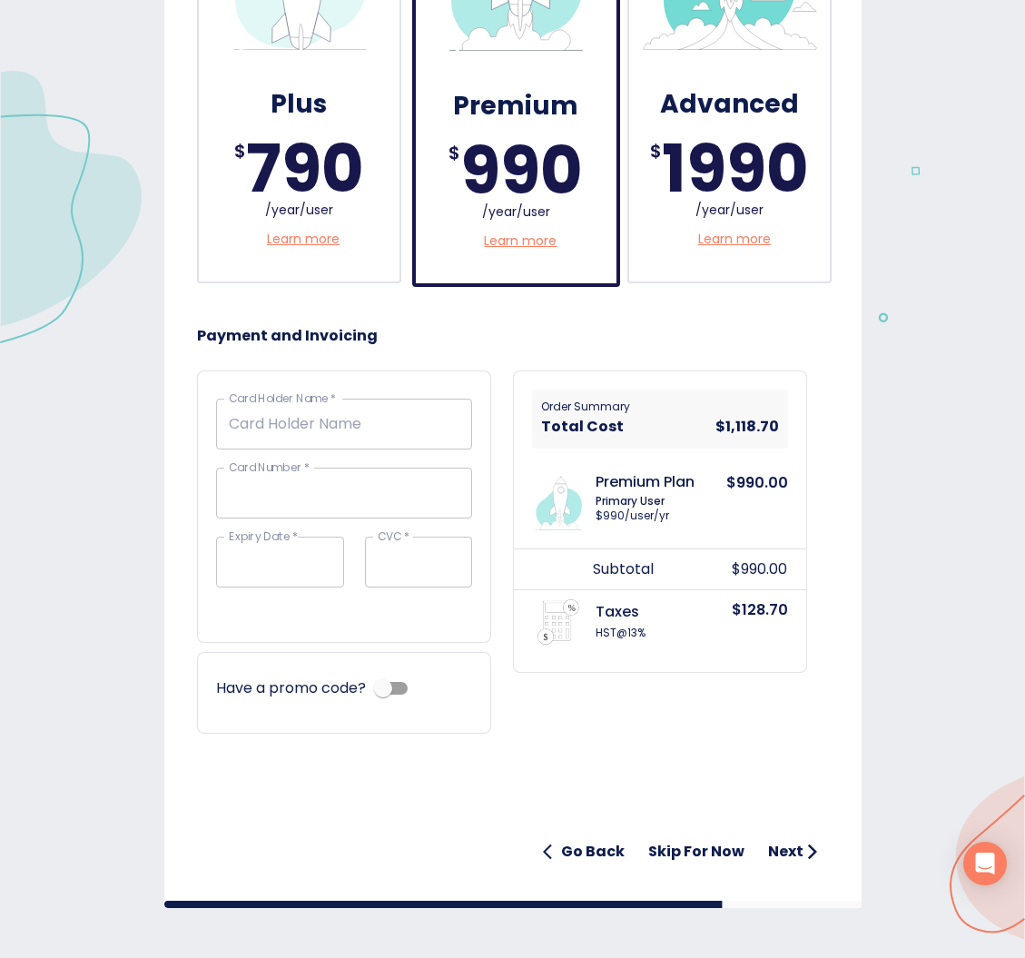
click at [399, 683] on input "checkbox" at bounding box center [382, 688] width 103 height 34
checkbox input "true"
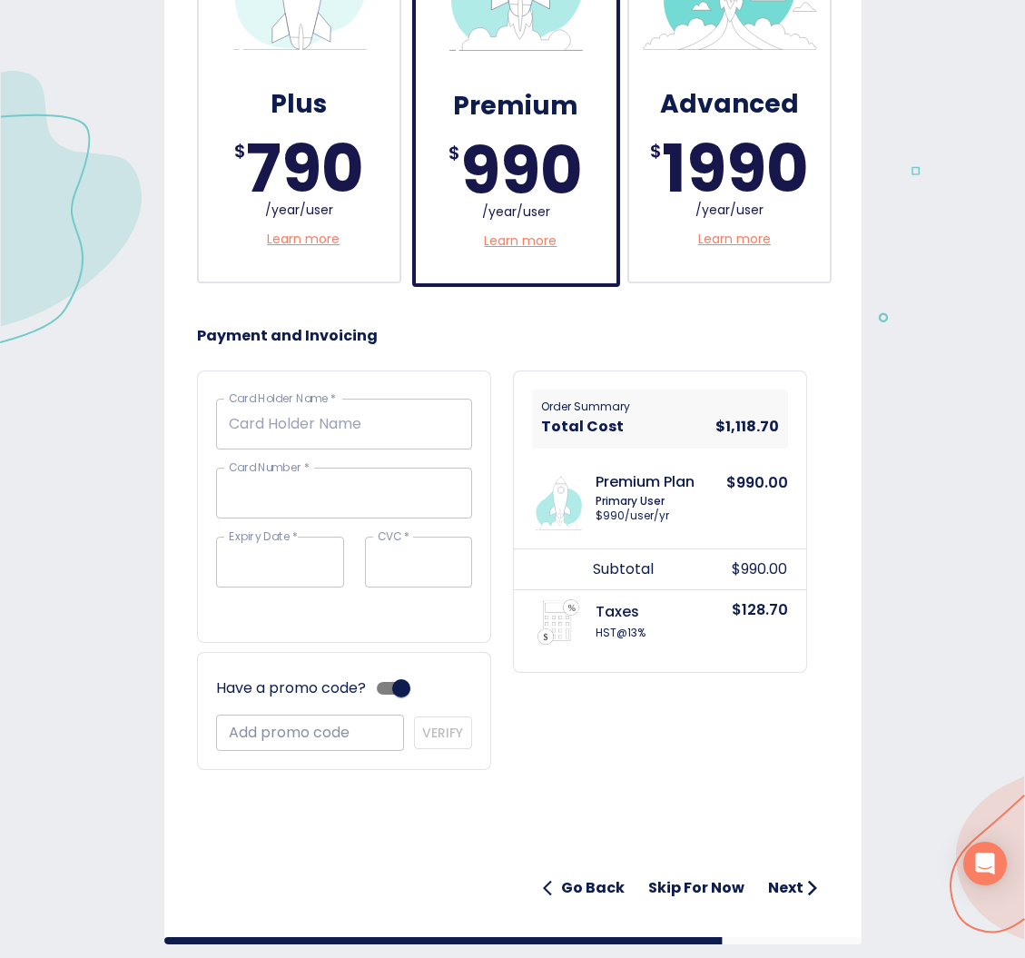
click at [332, 620] on div "Card Holder Name   * Card Holder Name * Card Number   * Card Number * Expiry Da…" at bounding box center [344, 506] width 294 height 272
click at [327, 224] on div "$ 790 /year/user Learn more" at bounding box center [299, 193] width 164 height 112
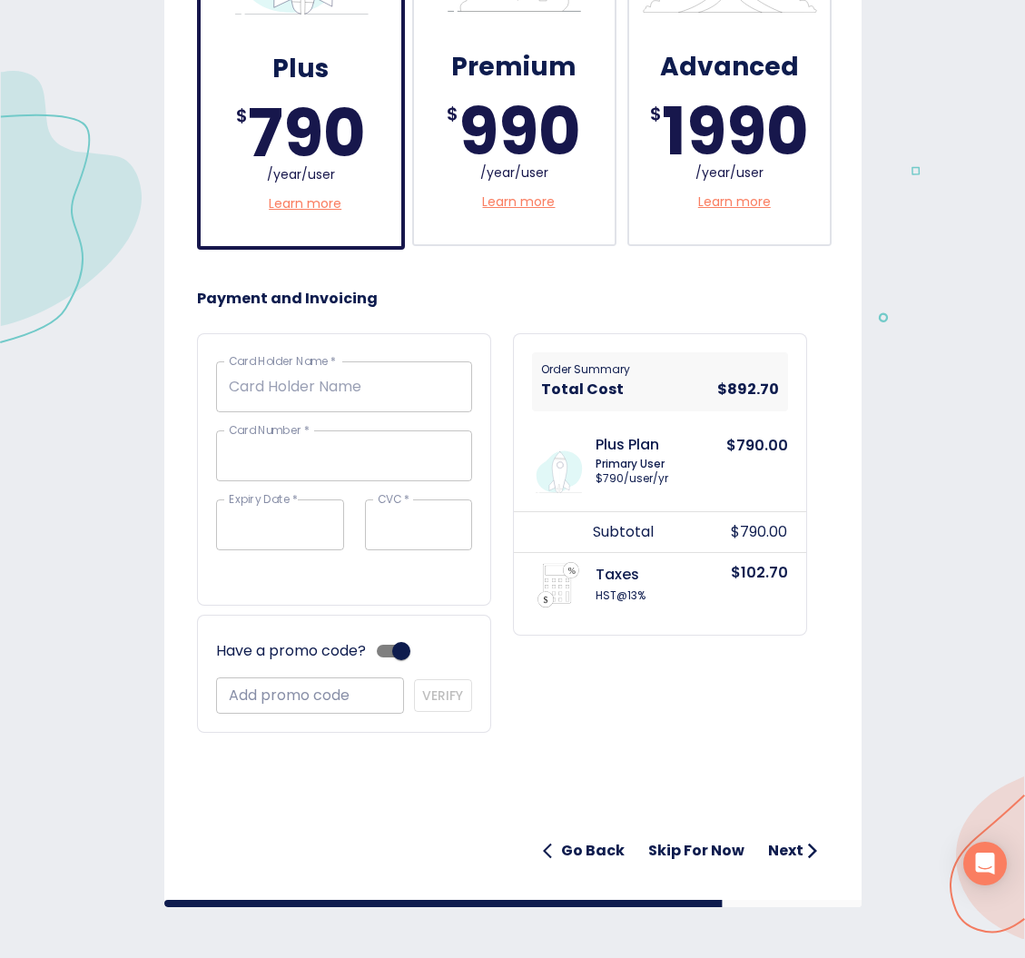
scroll to position [548, 0]
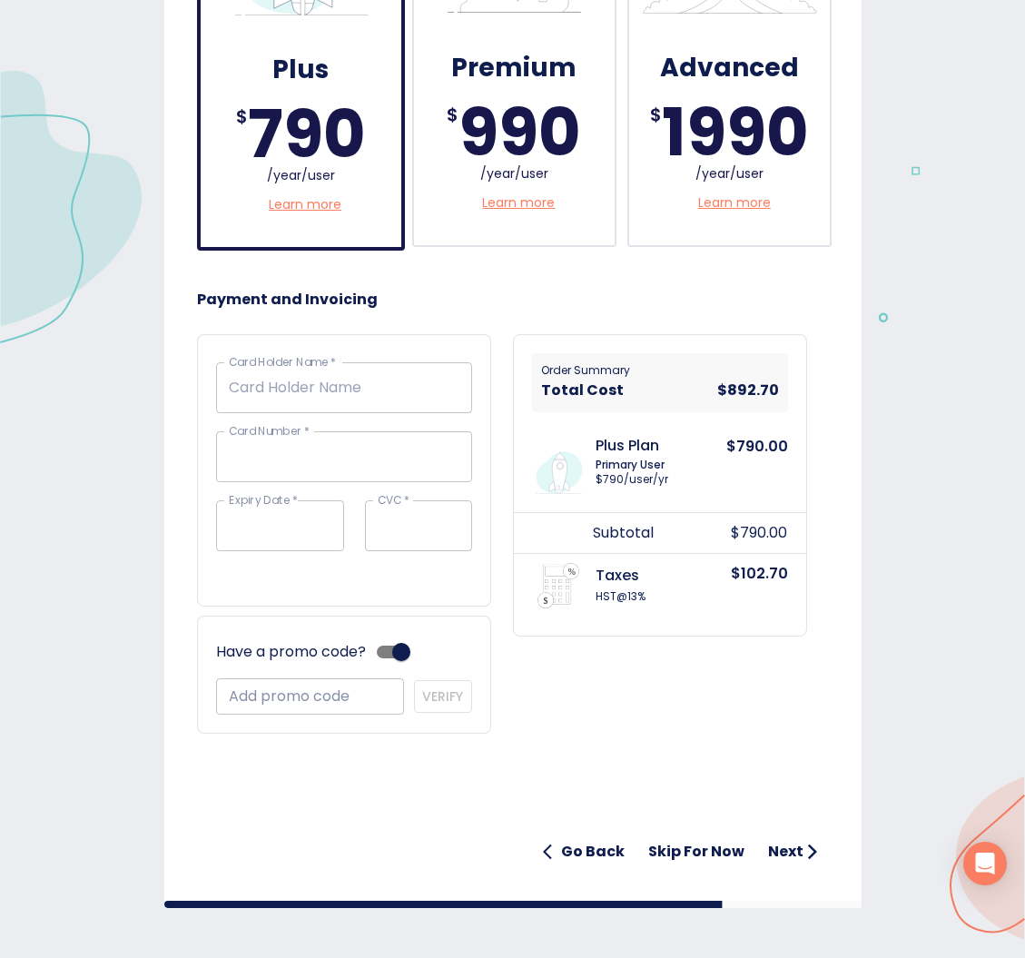
click at [791, 840] on h6 "Next" at bounding box center [785, 851] width 35 height 25
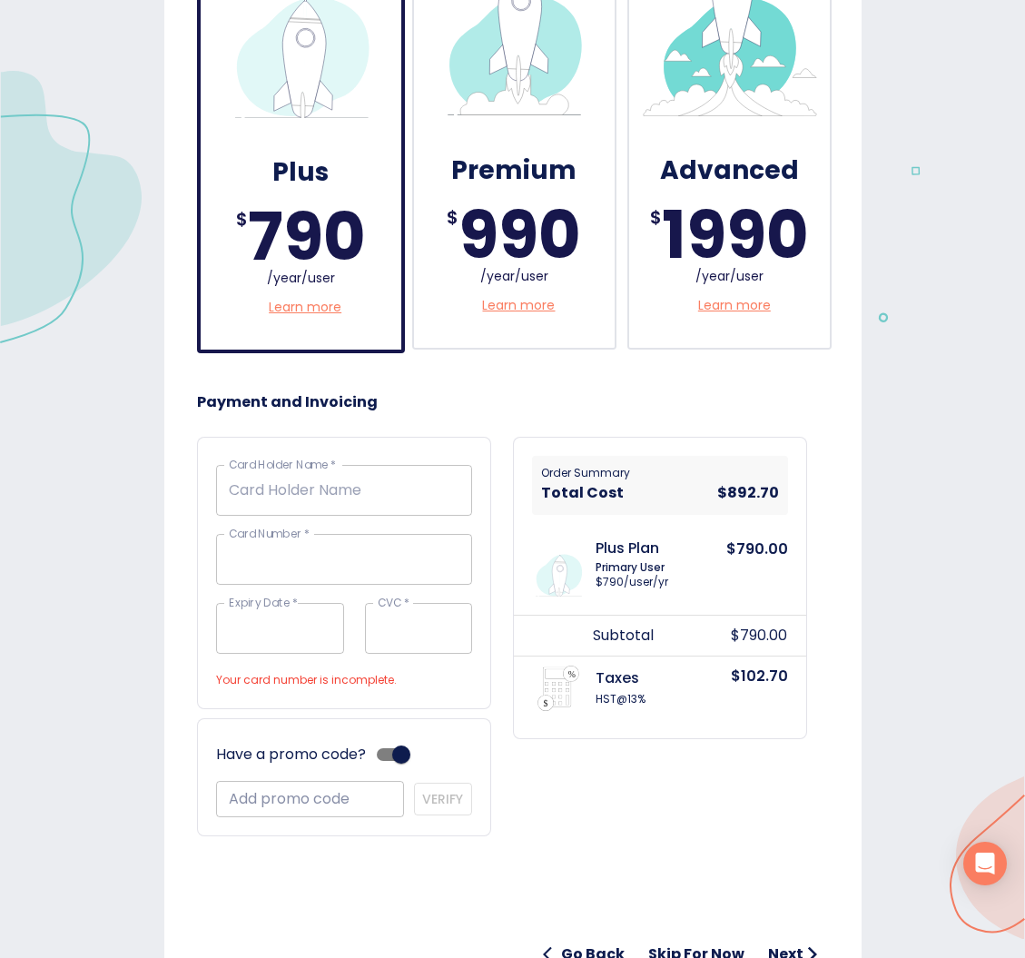
scroll to position [443, 0]
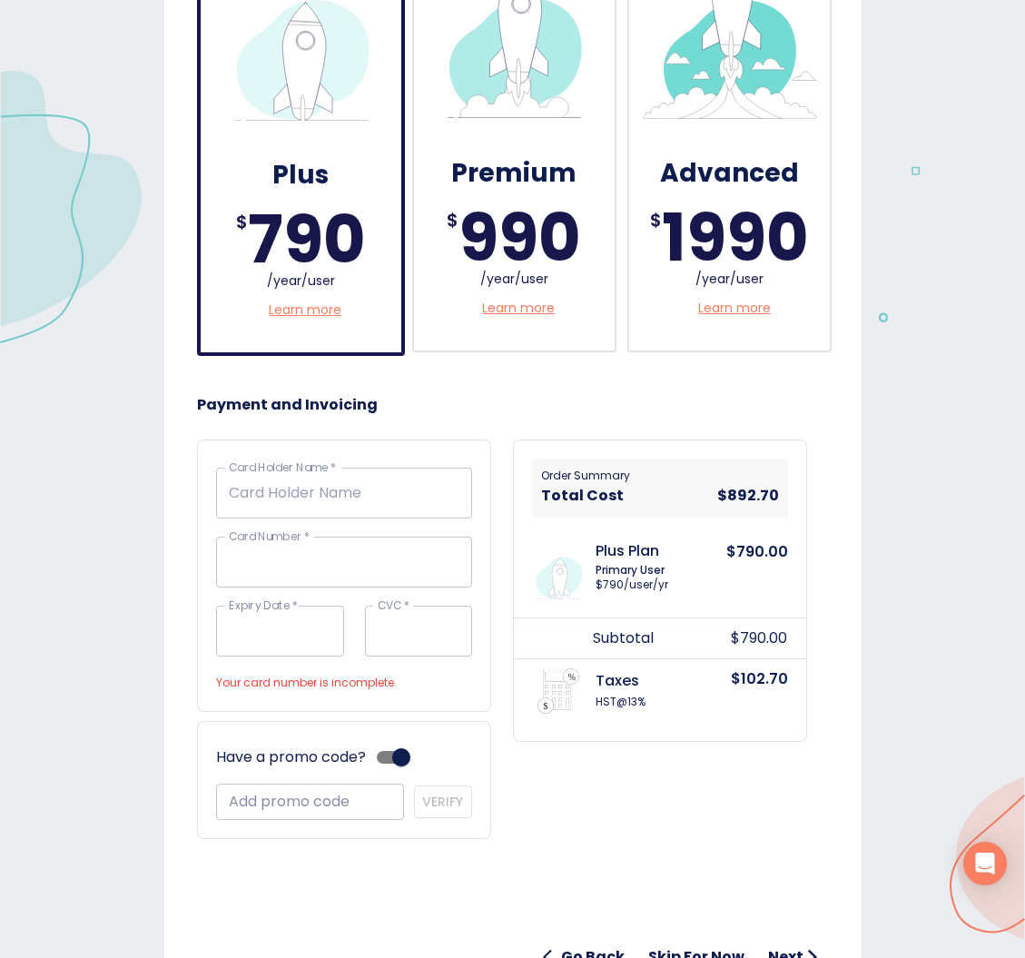
click at [572, 428] on div "Order Summary Total Cost $892.70 Plus Plan Primary User $ 790 /user/ yr $790.00…" at bounding box center [660, 638] width 316 height 421
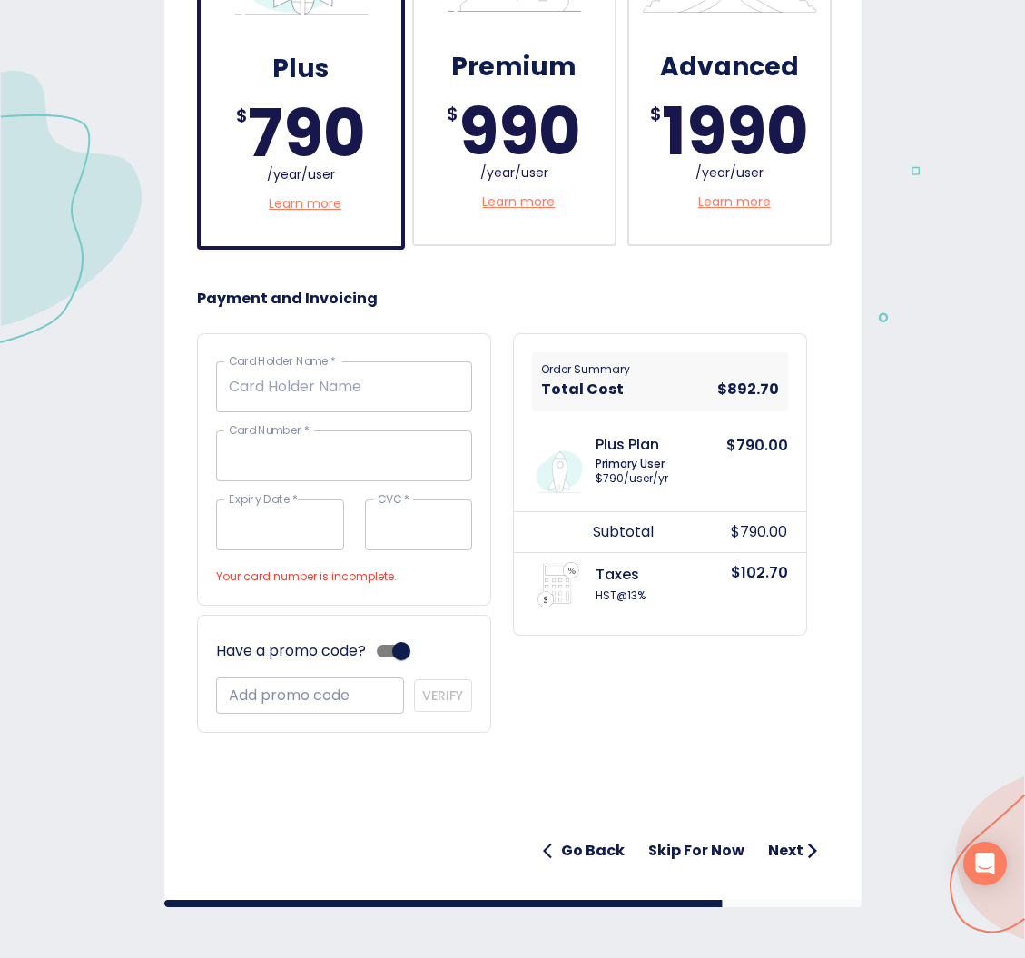
scroll to position [548, 0]
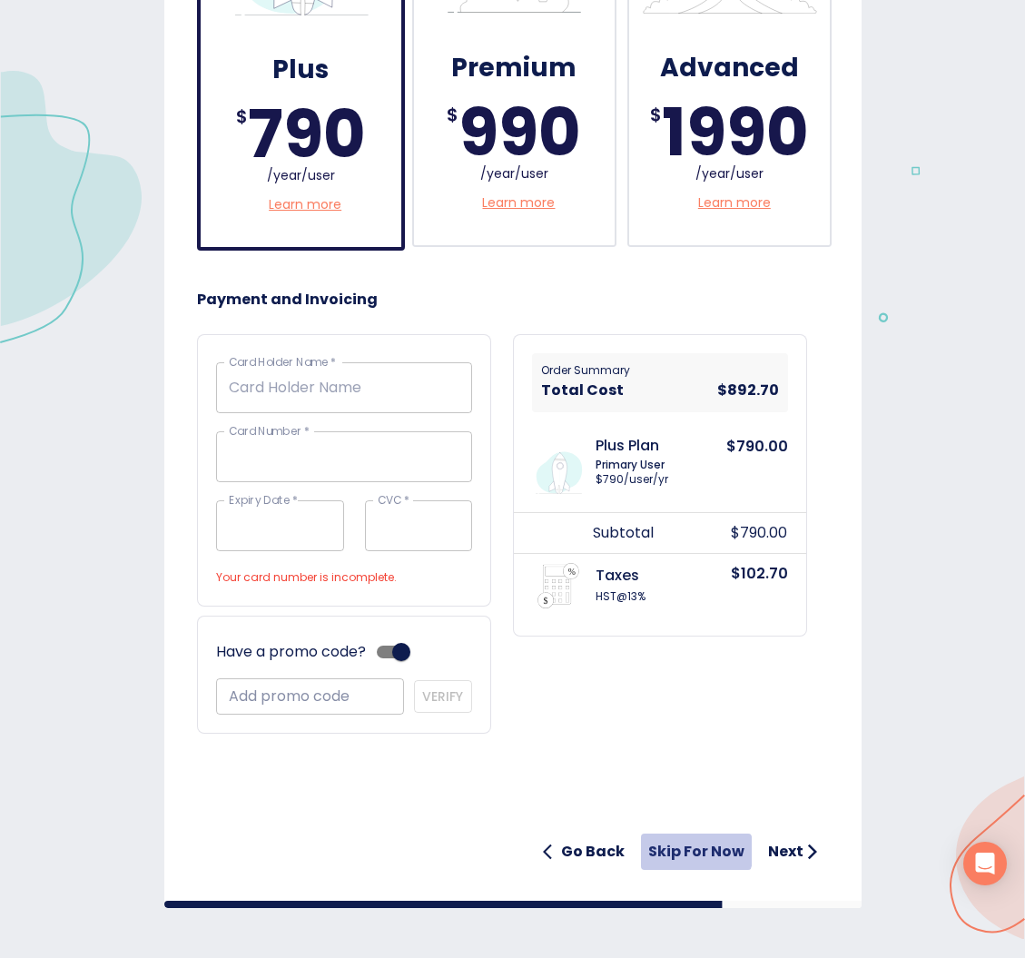
click at [698, 850] on h6 "Skip for now" at bounding box center [696, 851] width 96 height 25
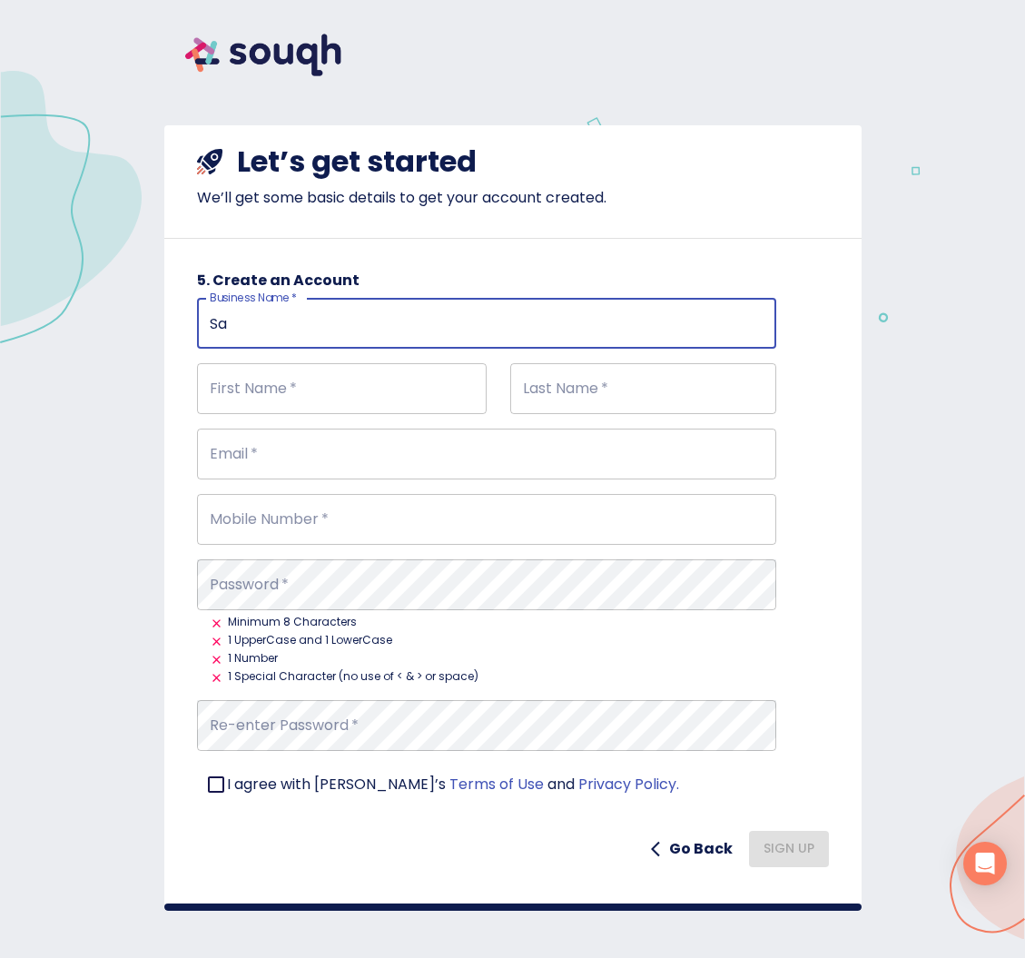
type input "S"
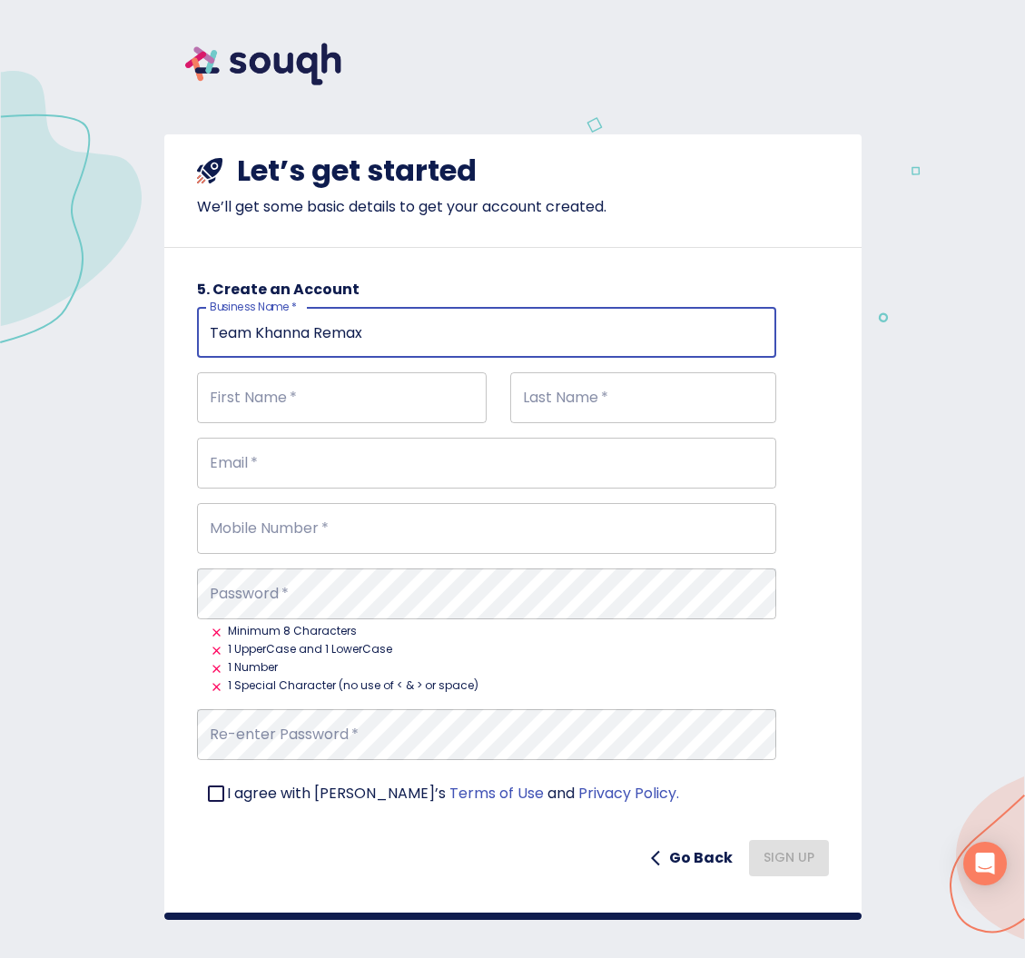
scroll to position [0, 0]
type input "Team Khanna Remax"
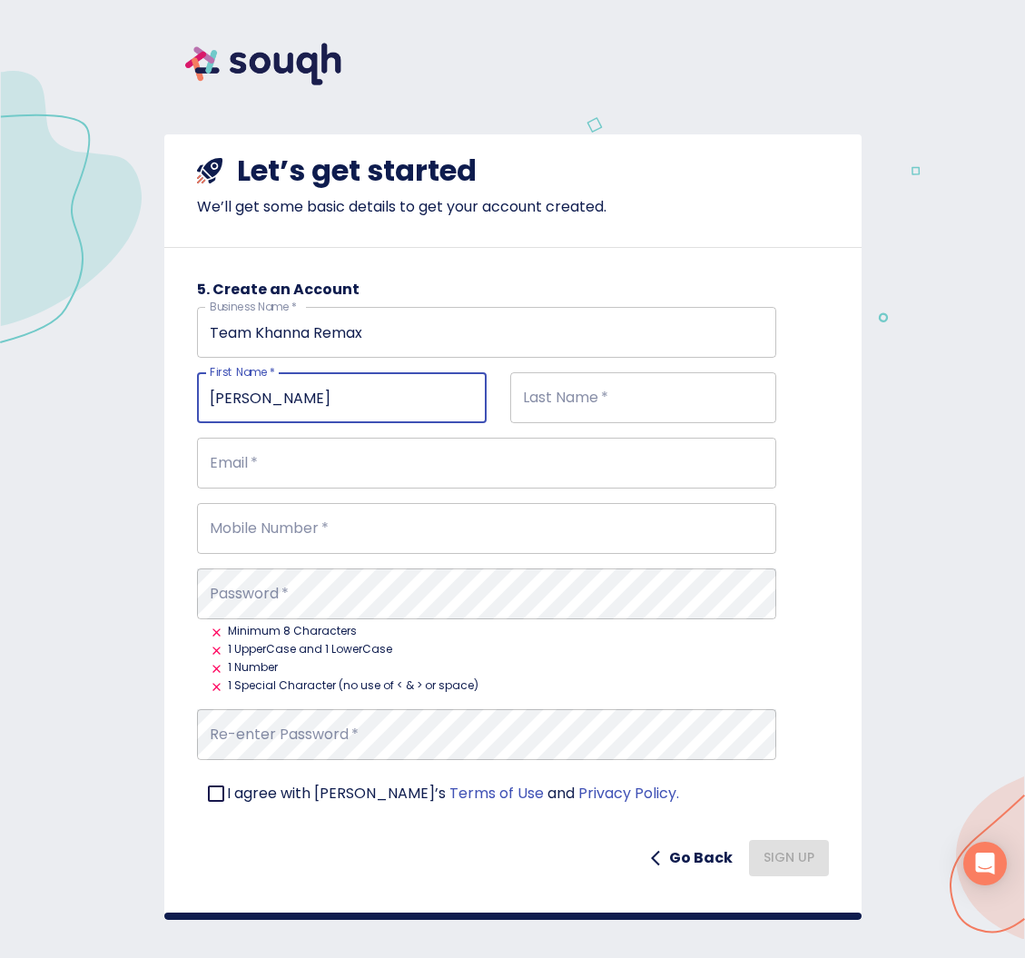
type input "[PERSON_NAME]"
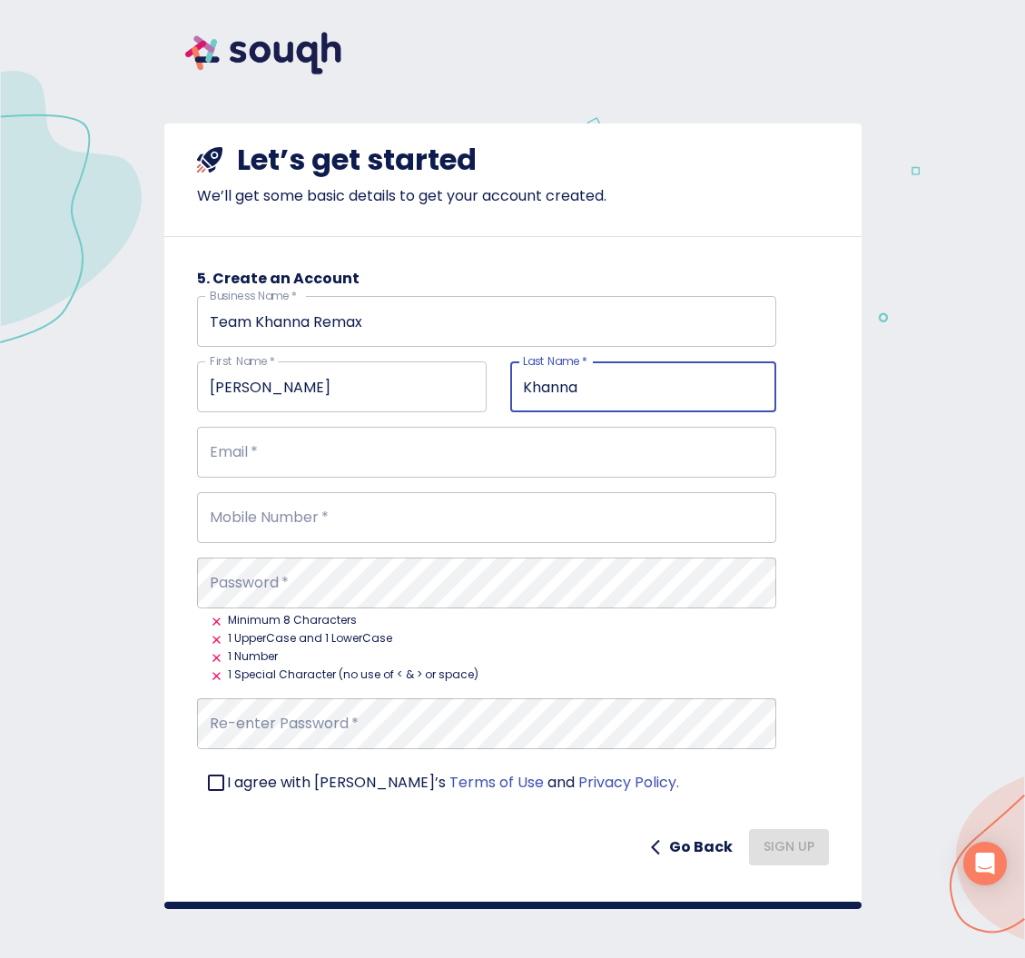
scroll to position [9, 0]
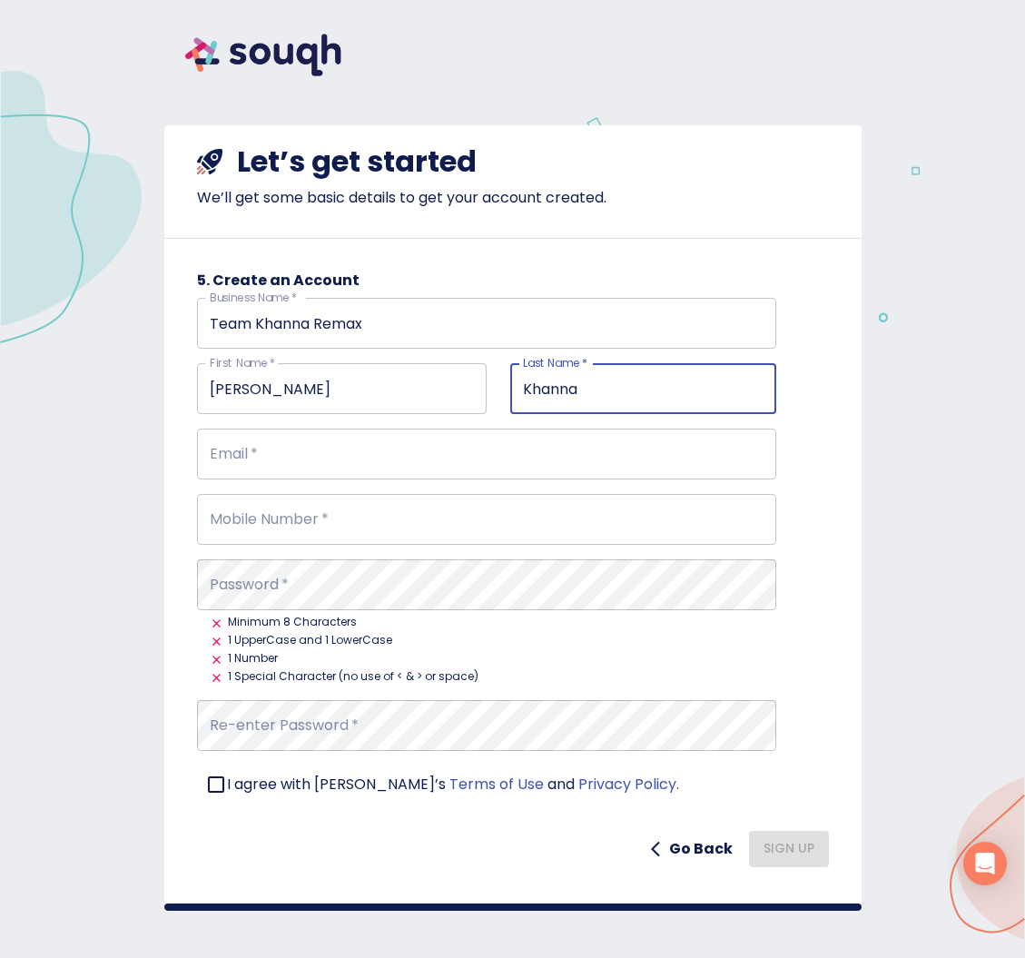
type input "Khanna"
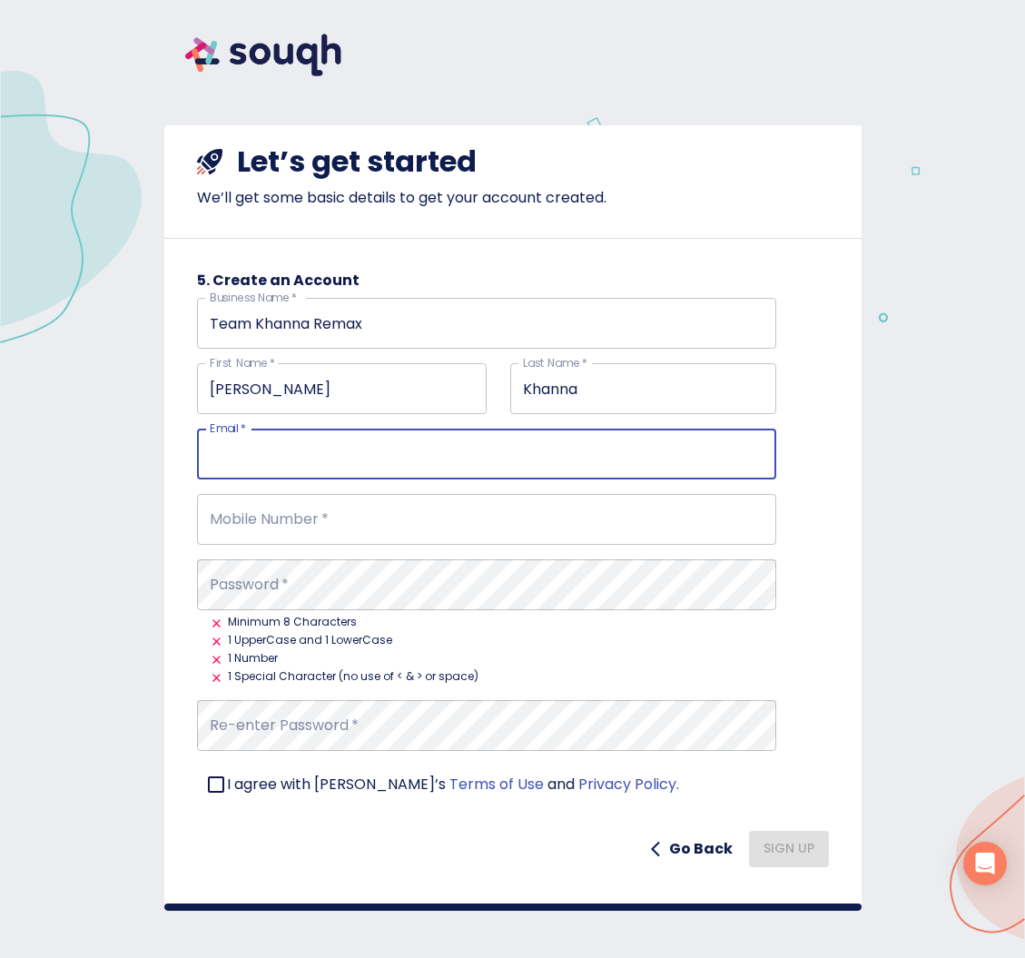
scroll to position [0, 0]
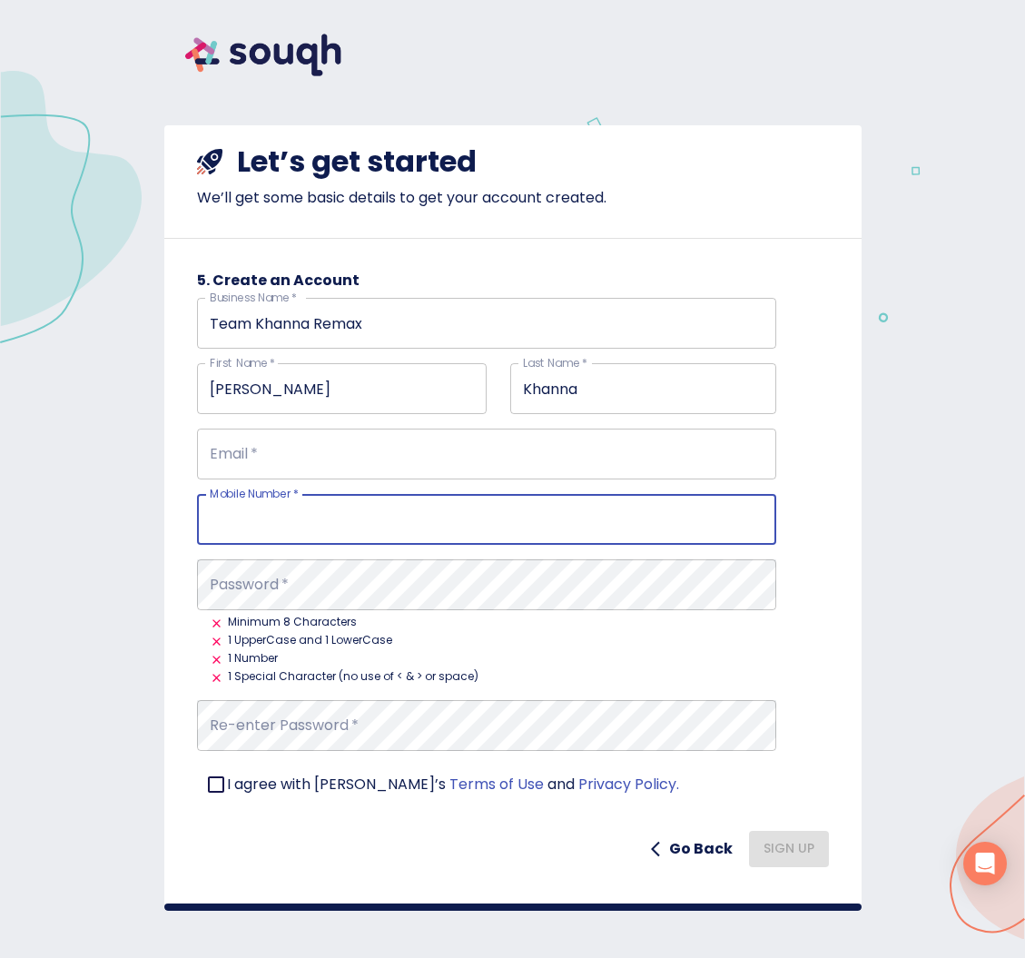
drag, startPoint x: 394, startPoint y: 528, endPoint x: 361, endPoint y: 495, distance: 46.9
click at [328, 460] on input "Email   *" at bounding box center [486, 453] width 579 height 51
drag, startPoint x: 344, startPoint y: 521, endPoint x: 414, endPoint y: 484, distance: 79.2
click at [344, 521] on input "Mobile Number   *" at bounding box center [486, 519] width 579 height 51
click at [432, 459] on input "[PERSON_NAME][EMAIL_ADDRESS][PERSON_NAME][DOMAIN_NAME]" at bounding box center [486, 453] width 579 height 51
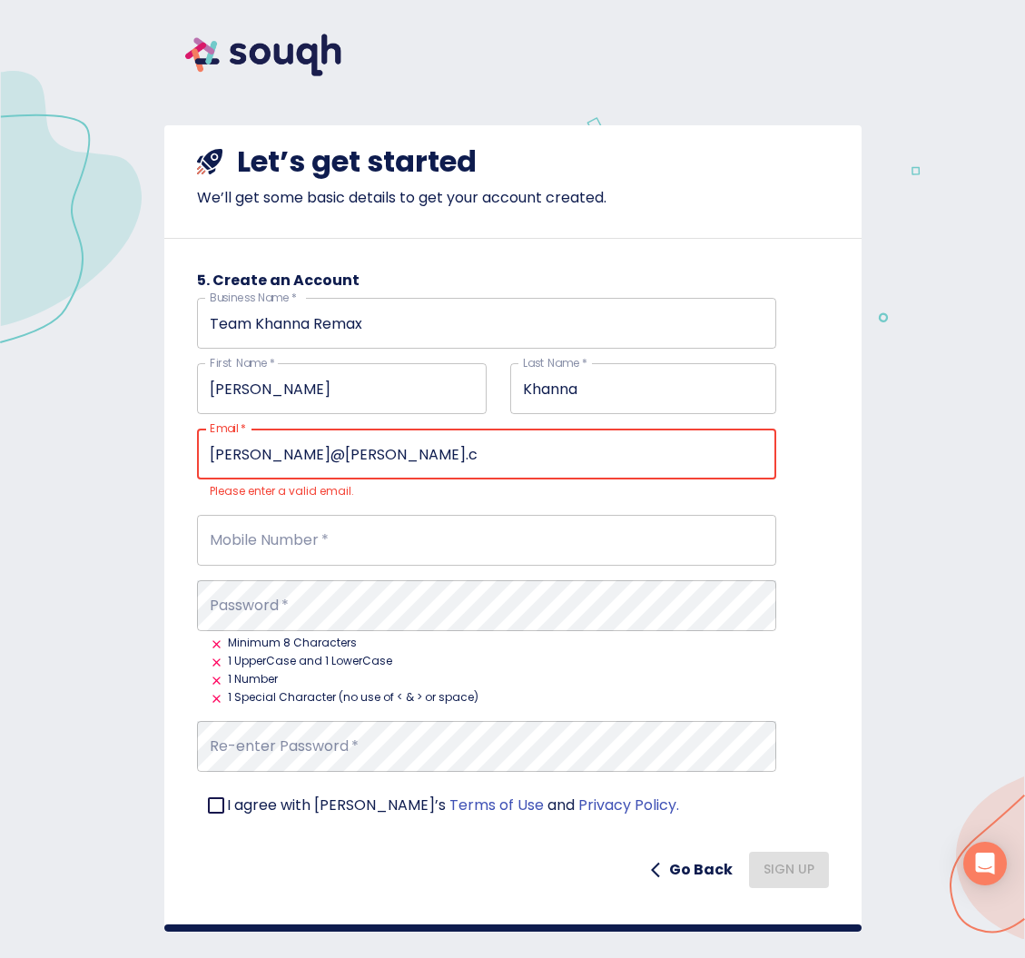
type input "[PERSON_NAME][EMAIL_ADDRESS][PERSON_NAME][DOMAIN_NAME]"
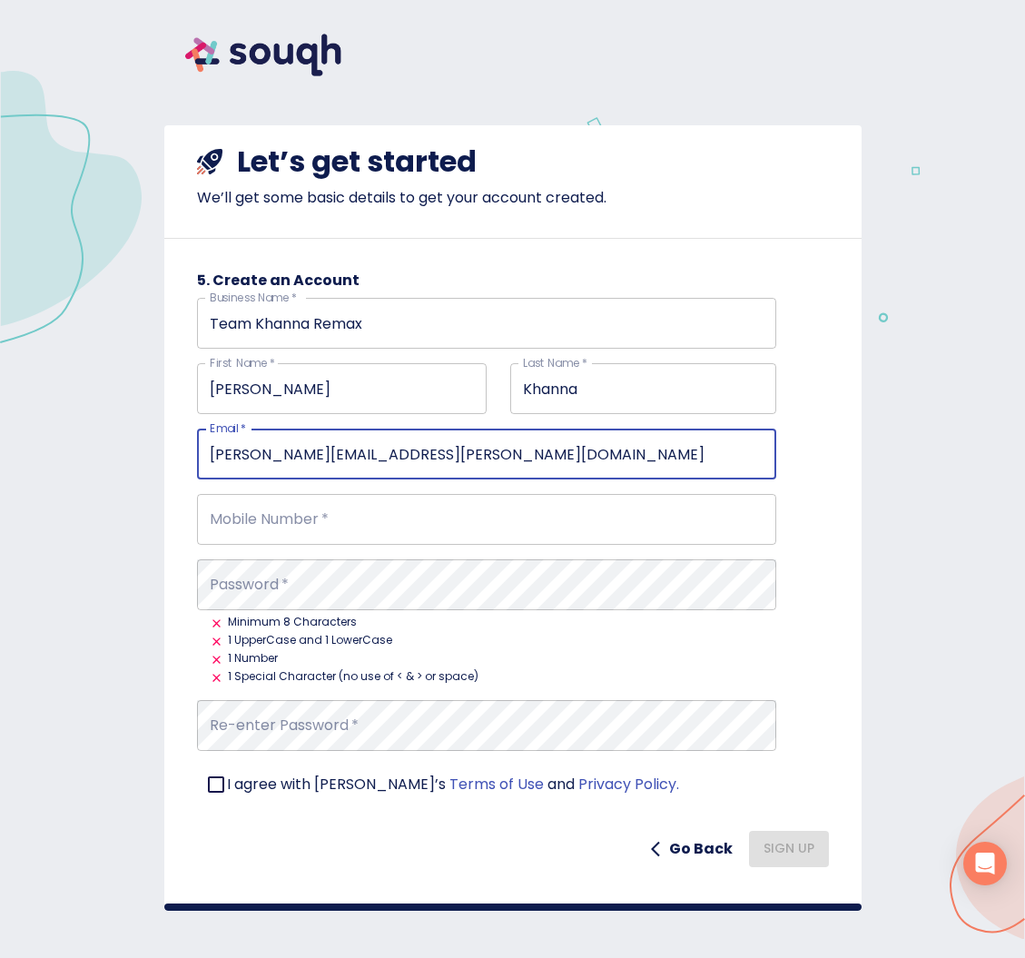
scroll to position [0, 1]
click at [405, 514] on input "Mobile Number   *" at bounding box center [486, 519] width 579 height 51
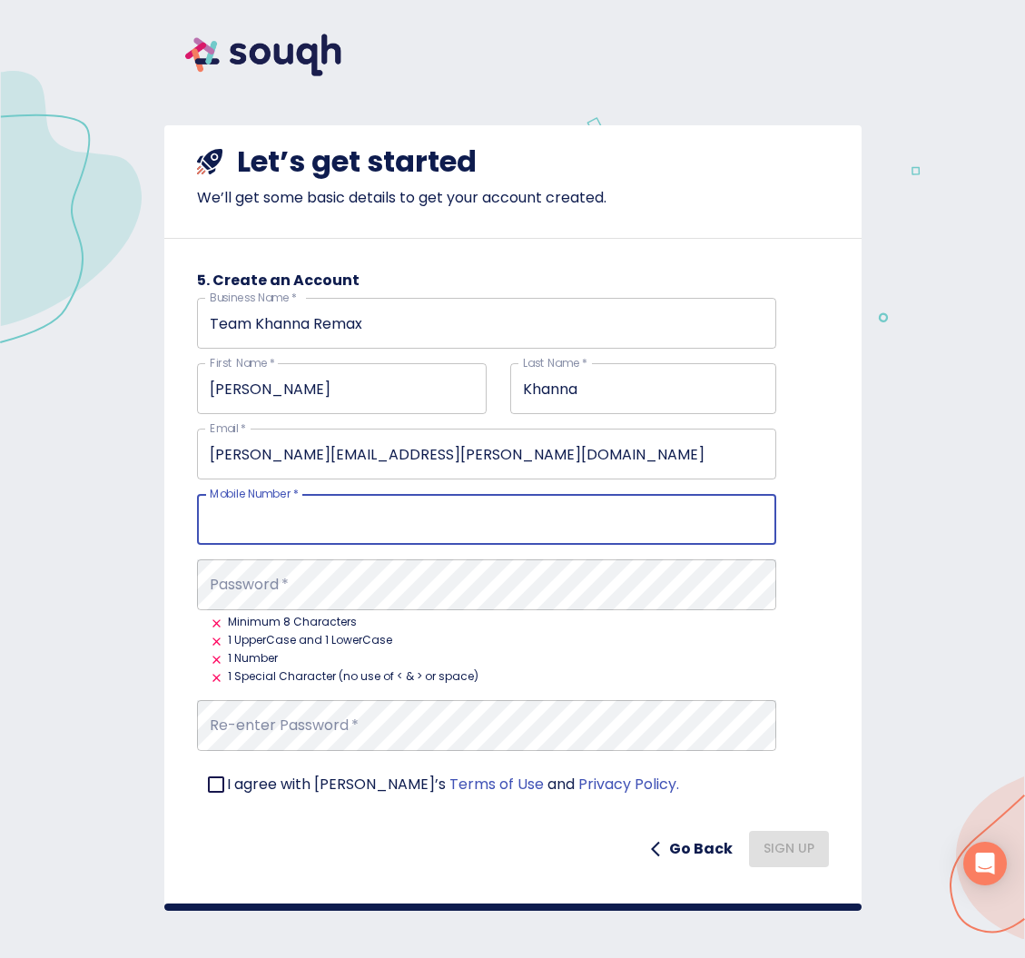
scroll to position [0, 0]
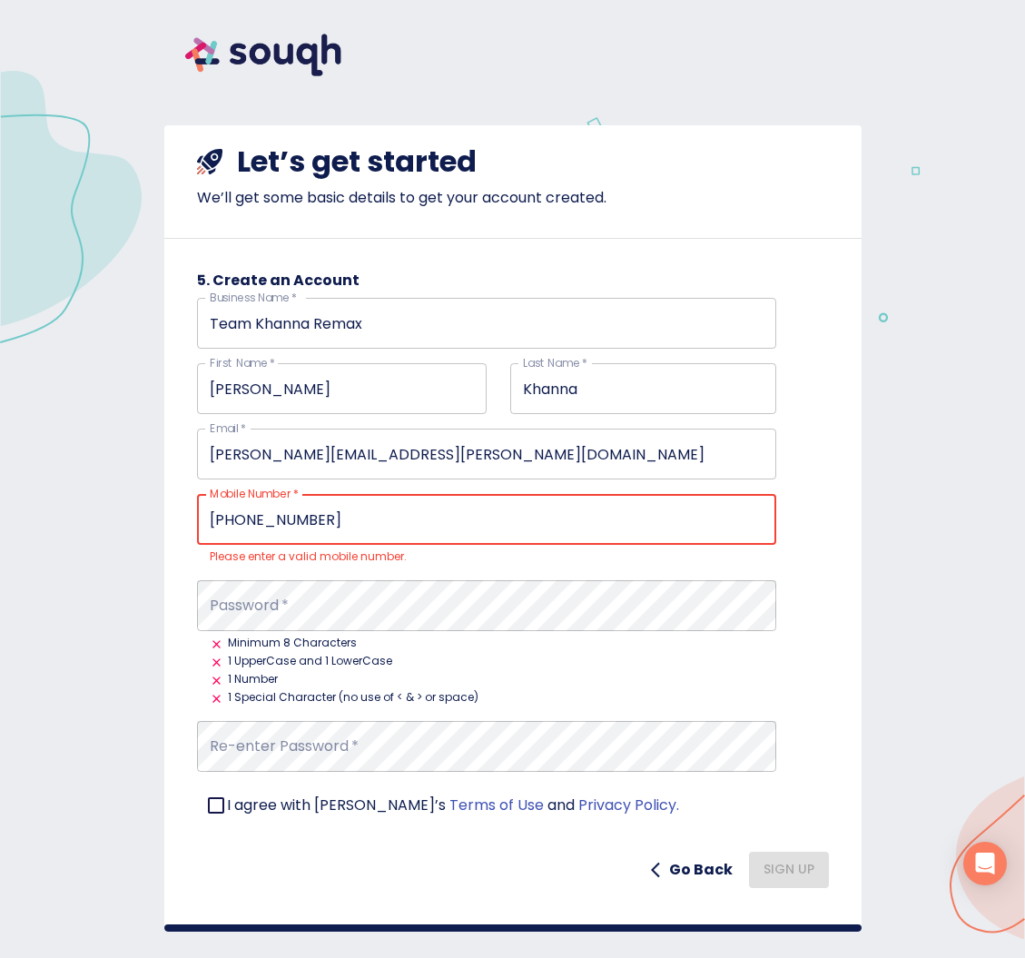
type input "[PHONE_NUMBER]"
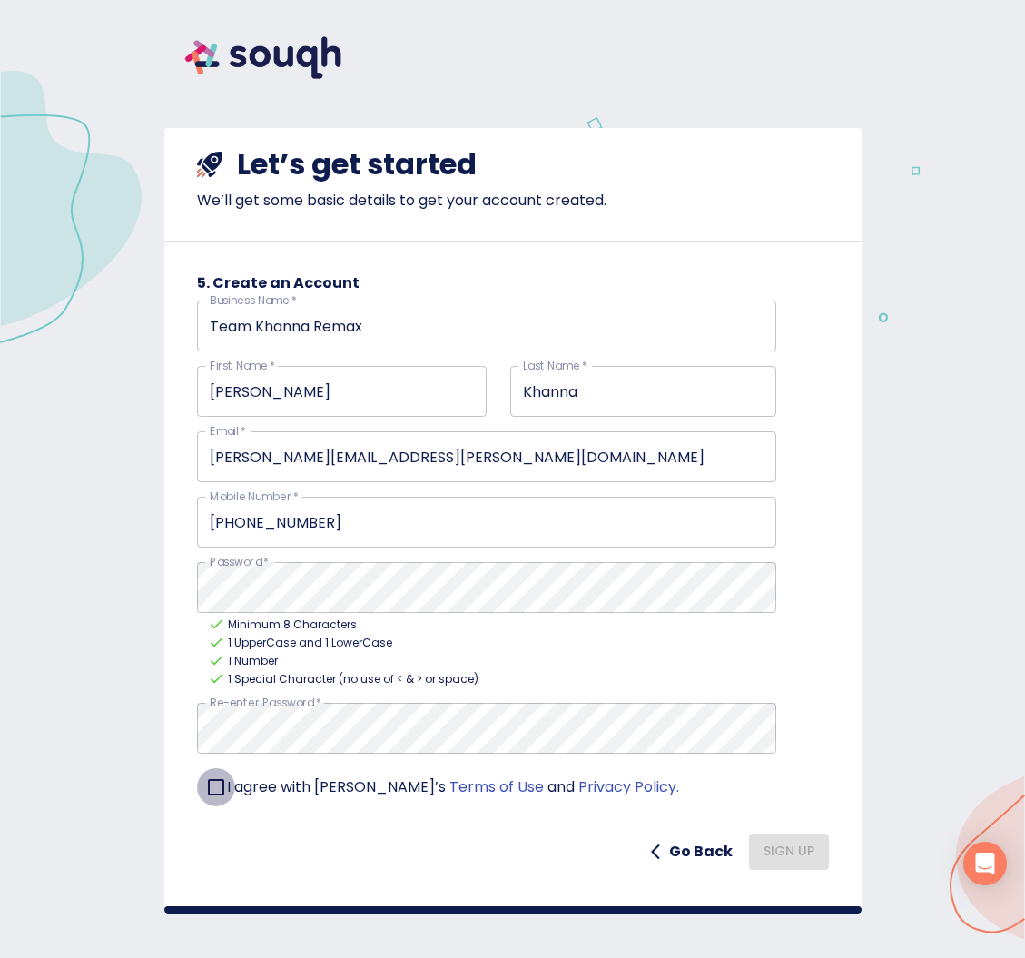
click at [215, 782] on input "checkbox" at bounding box center [216, 787] width 38 height 38
checkbox input "true"
click at [787, 851] on span "Sign Up" at bounding box center [788, 851] width 51 height 23
